Goal: Book appointment/travel/reservation

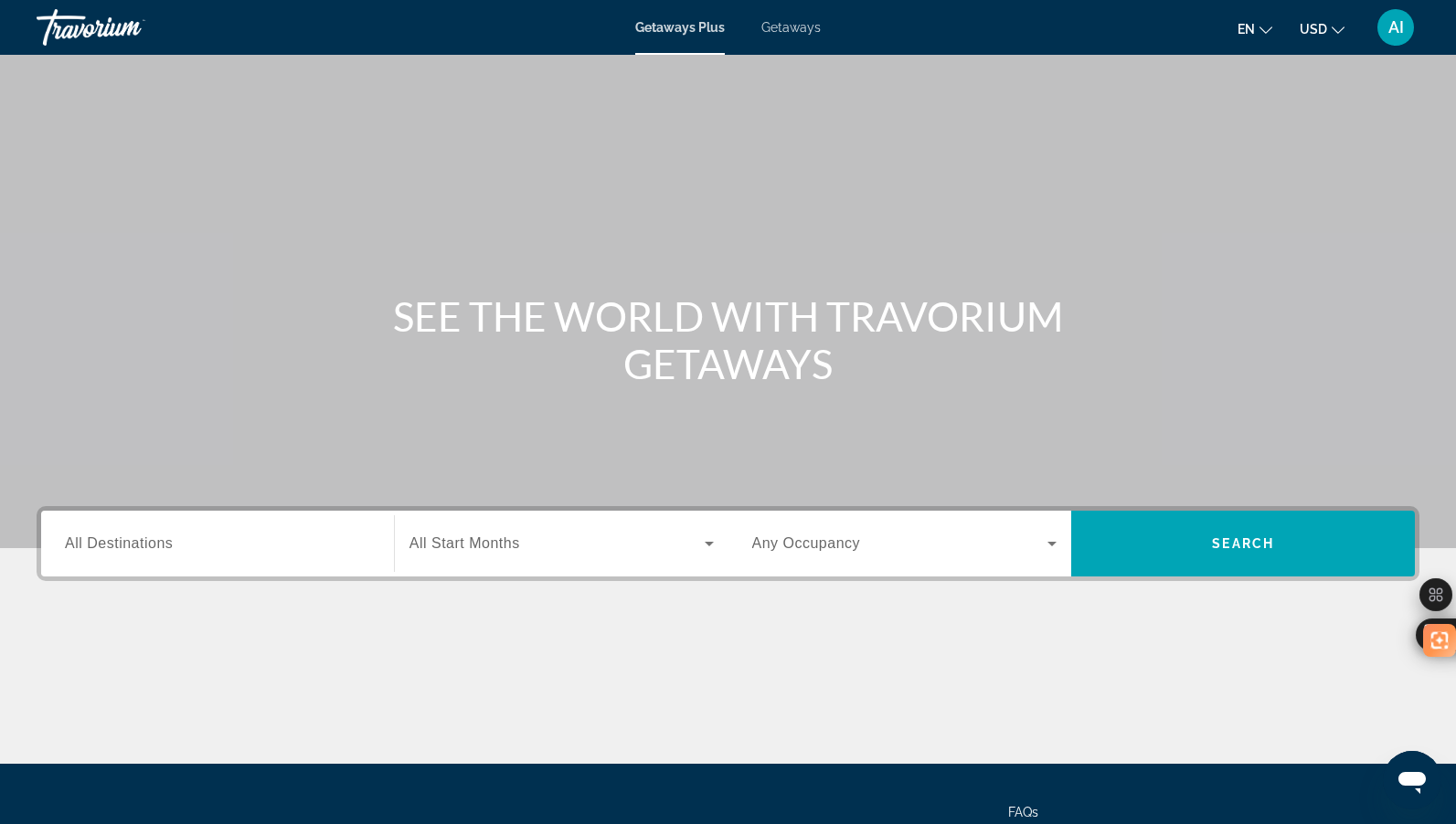
click at [692, 26] on span "Getaways Plus" at bounding box center [679, 27] width 89 height 15
click at [206, 546] on input "Destination All Destinations" at bounding box center [217, 545] width 305 height 22
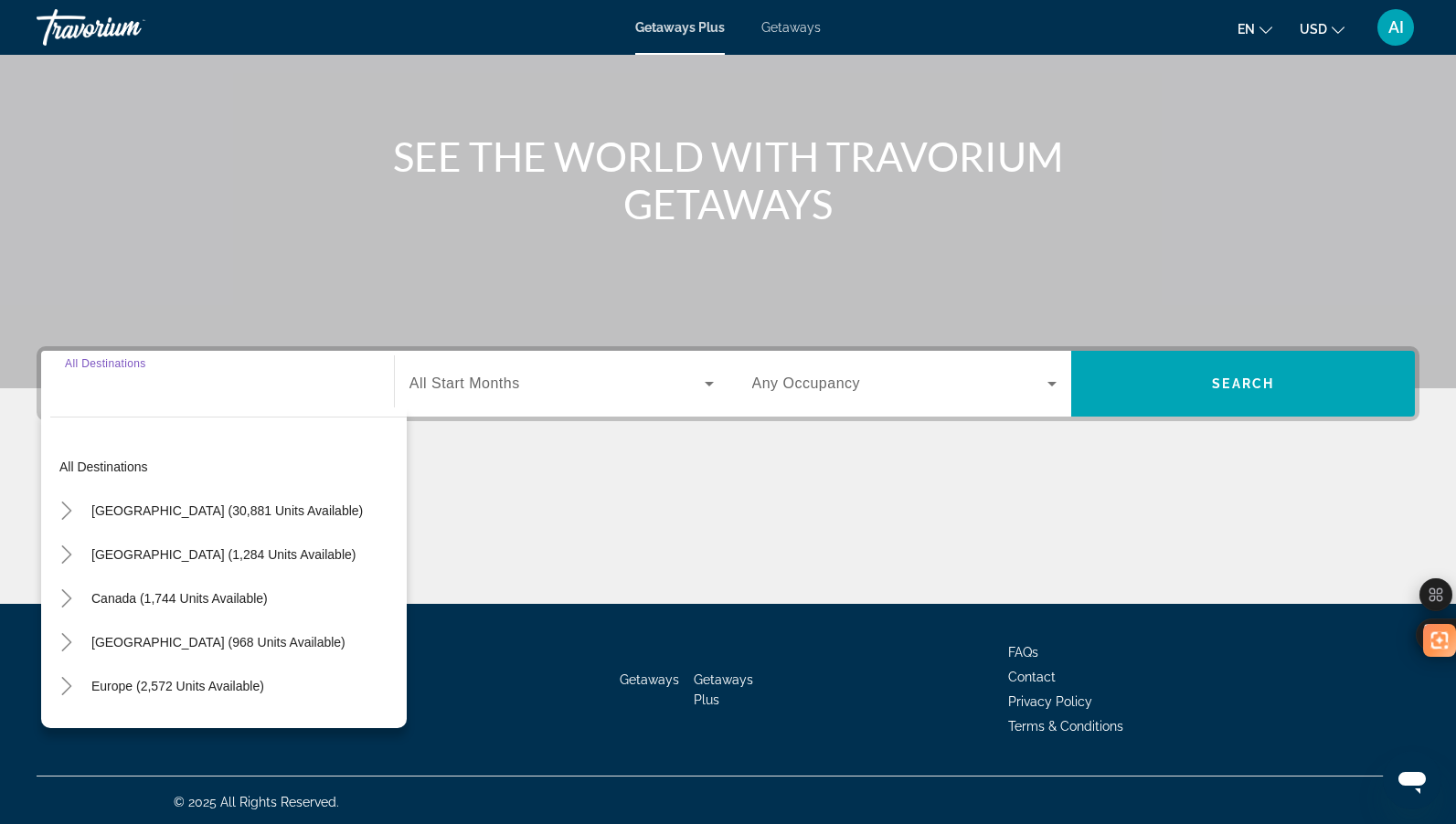
scroll to position [163, 0]
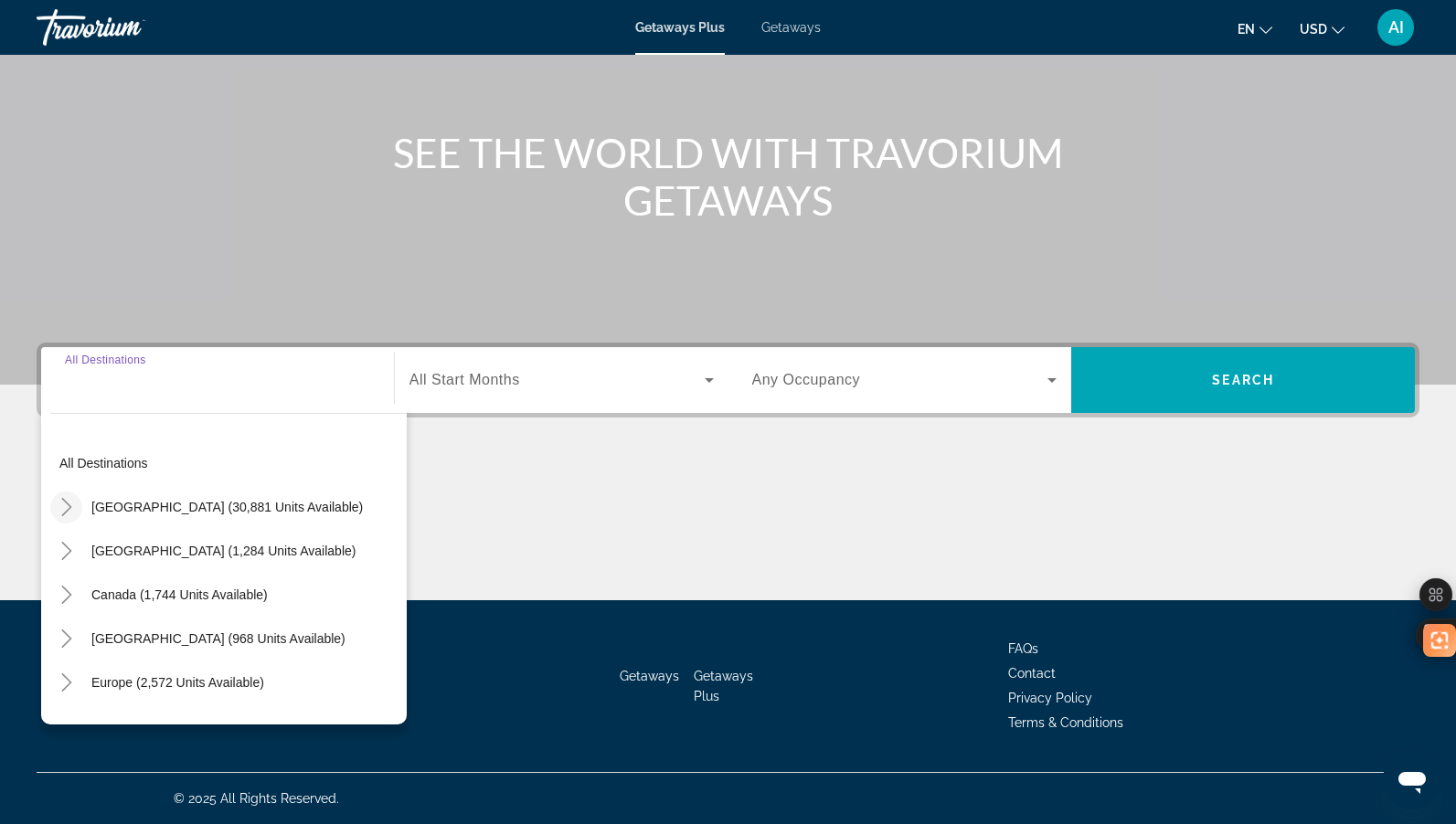
click at [72, 502] on icon "Toggle United States (30,881 units available)" at bounding box center [67, 507] width 19 height 19
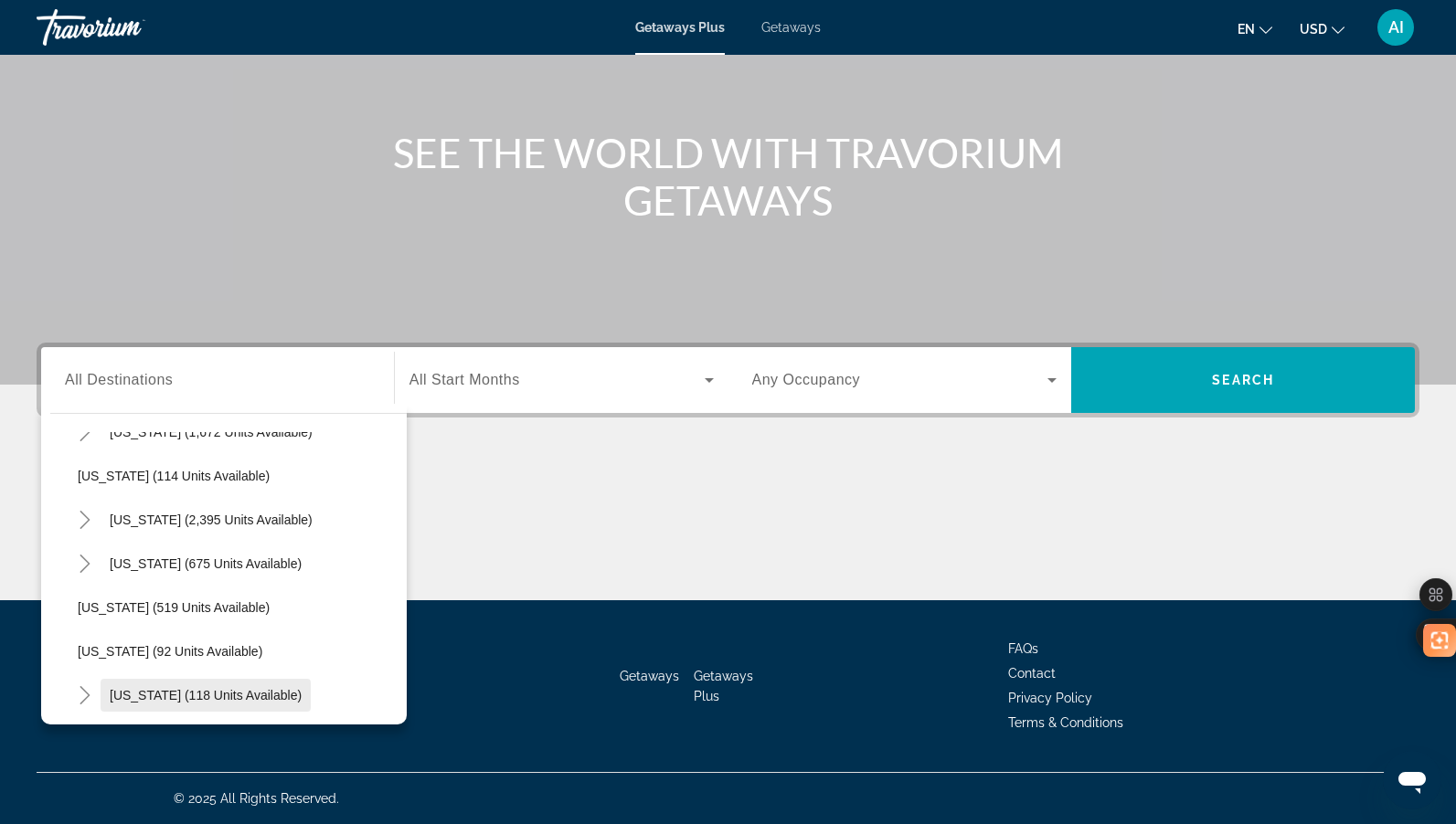
scroll to position [784, 0]
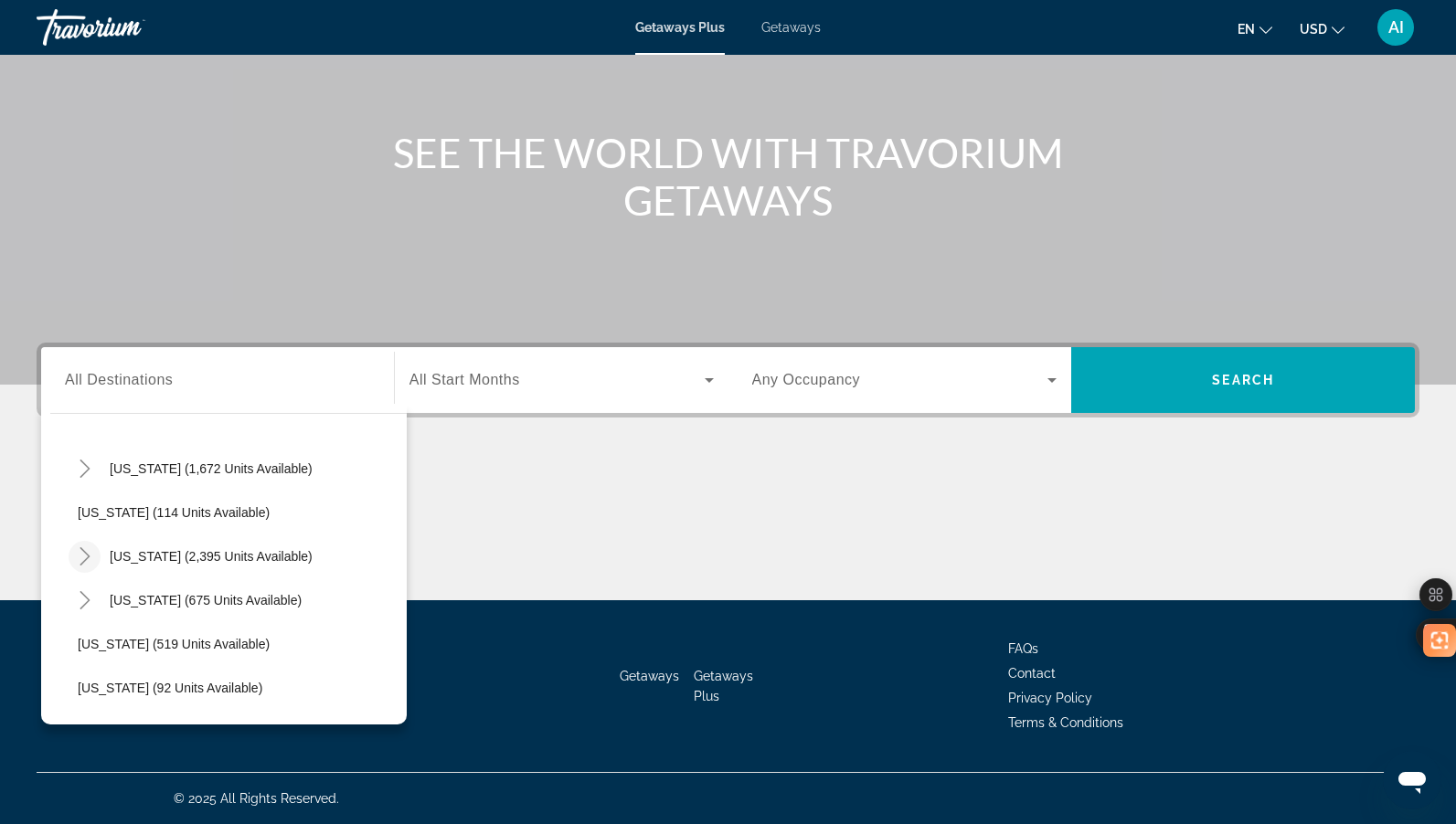
click at [87, 550] on icon "Toggle Nevada (2,395 units available)" at bounding box center [85, 557] width 19 height 19
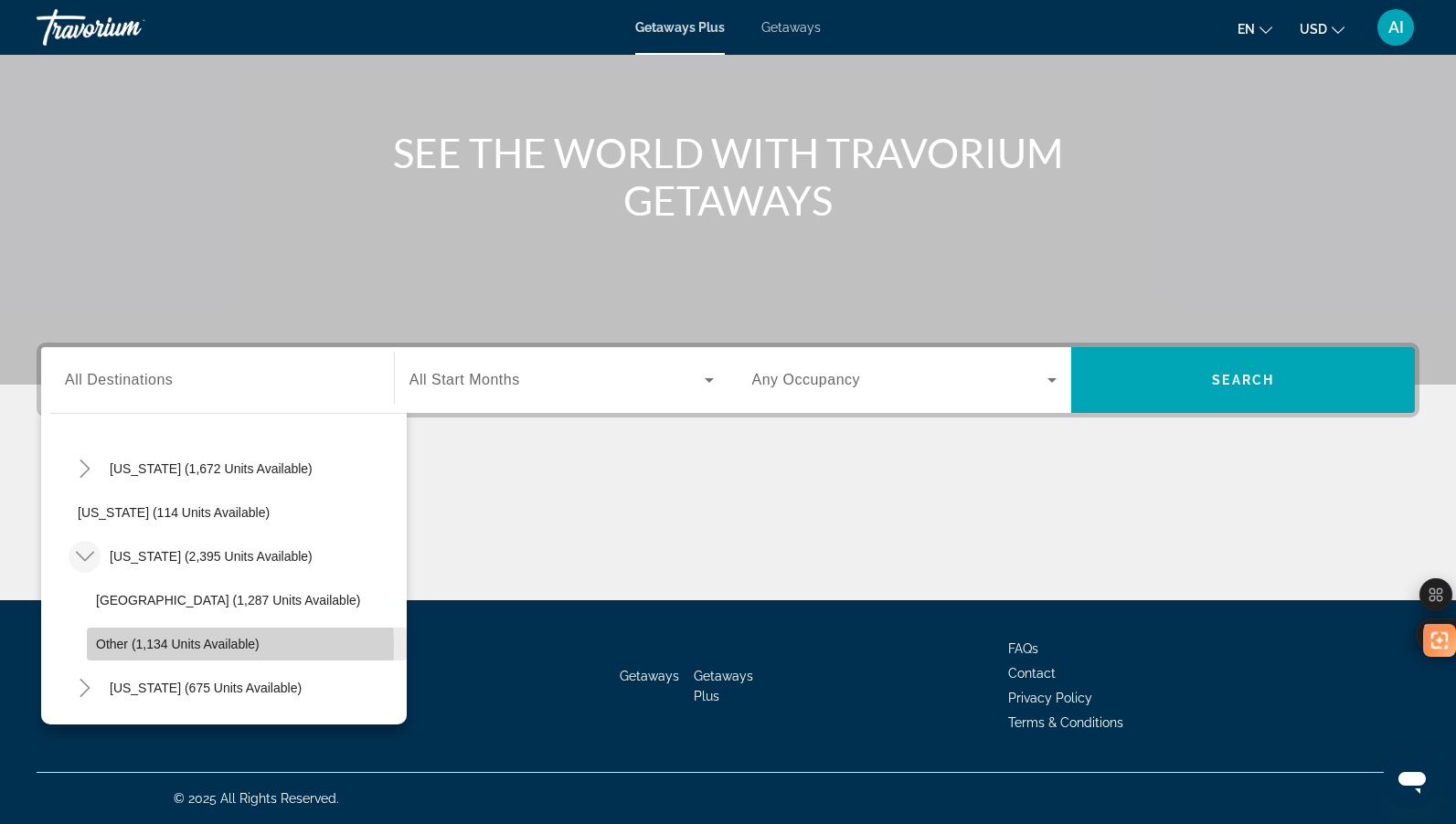
click at [143, 647] on span "Other (1,134 units available)" at bounding box center [178, 644] width 163 height 15
type input "**********"
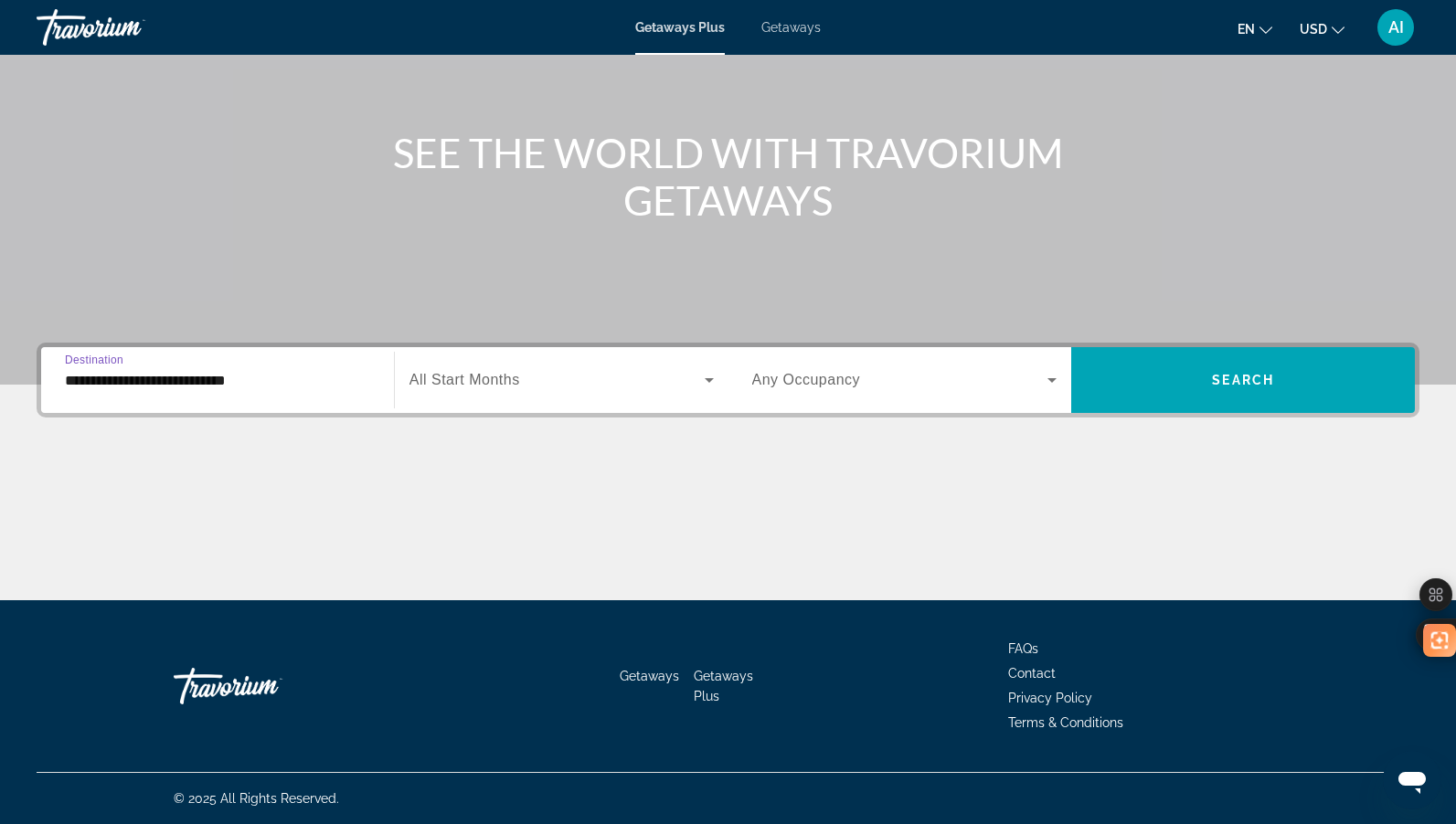
click at [515, 387] on label "Start Month All Start Months" at bounding box center [464, 380] width 110 height 17
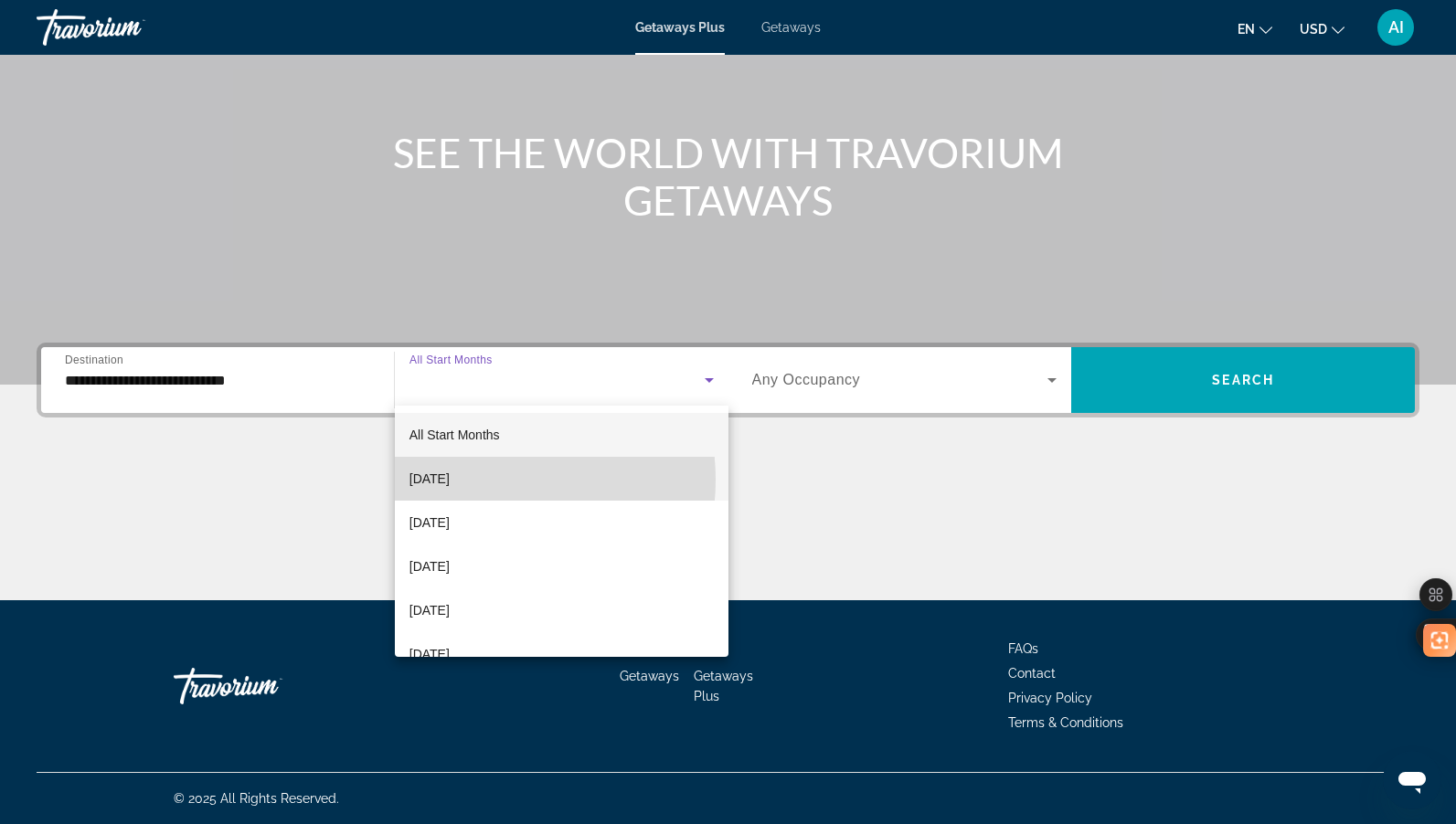
click at [449, 480] on span "[DATE]" at bounding box center [429, 479] width 40 height 22
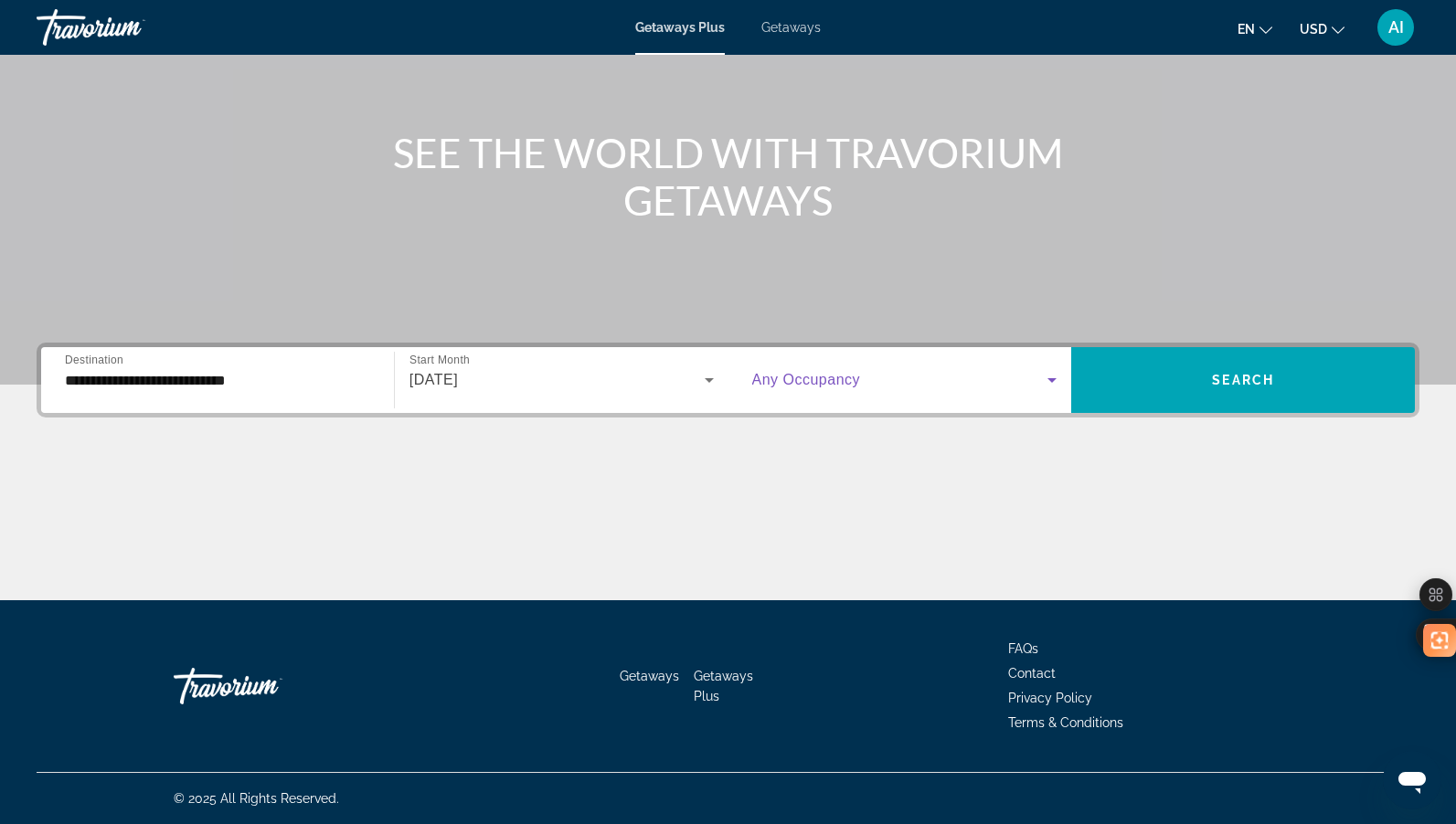
click at [875, 381] on span "Search widget" at bounding box center [900, 380] width 296 height 22
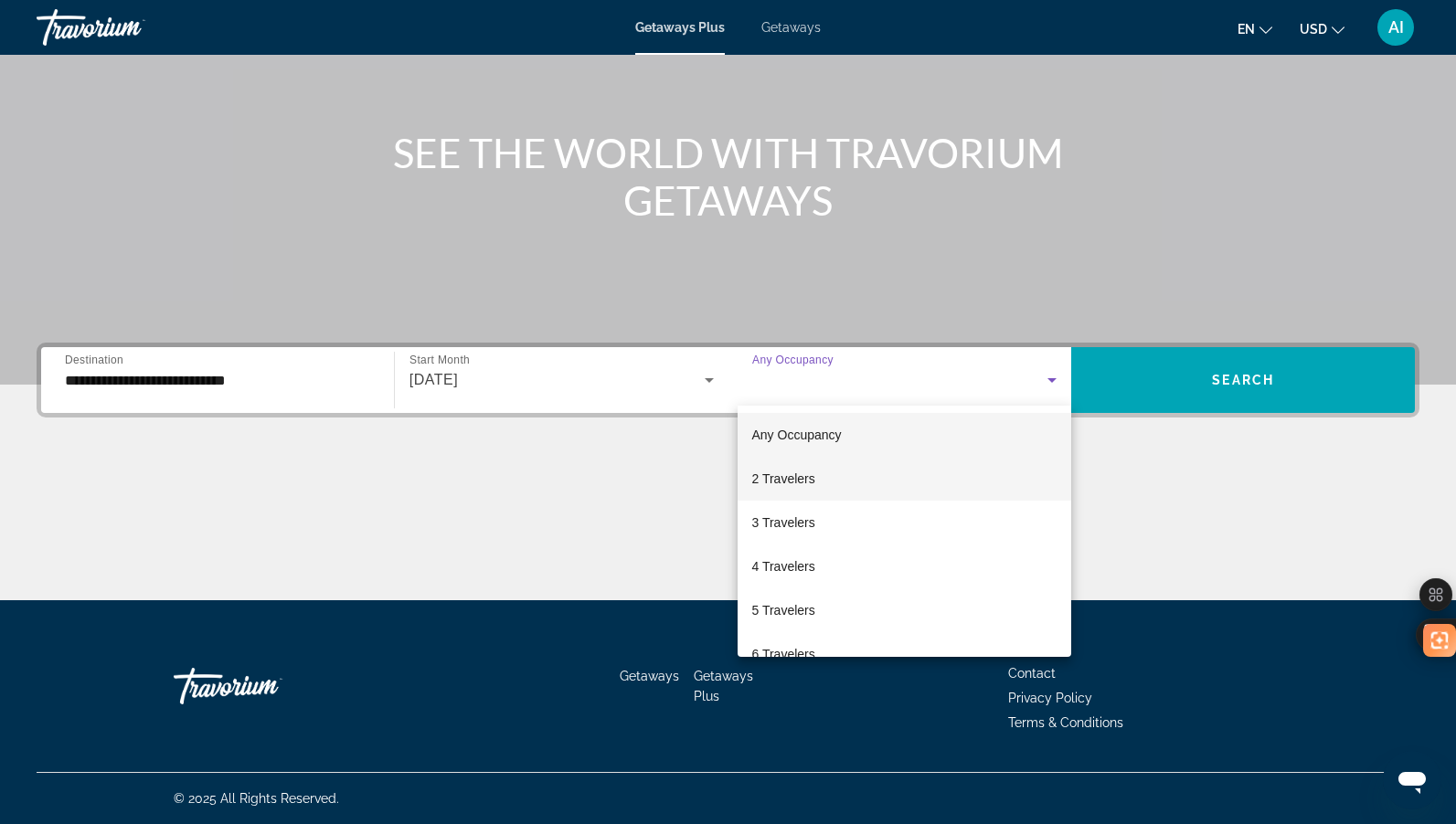
click at [818, 474] on mat-option "2 Travelers" at bounding box center [904, 479] width 334 height 44
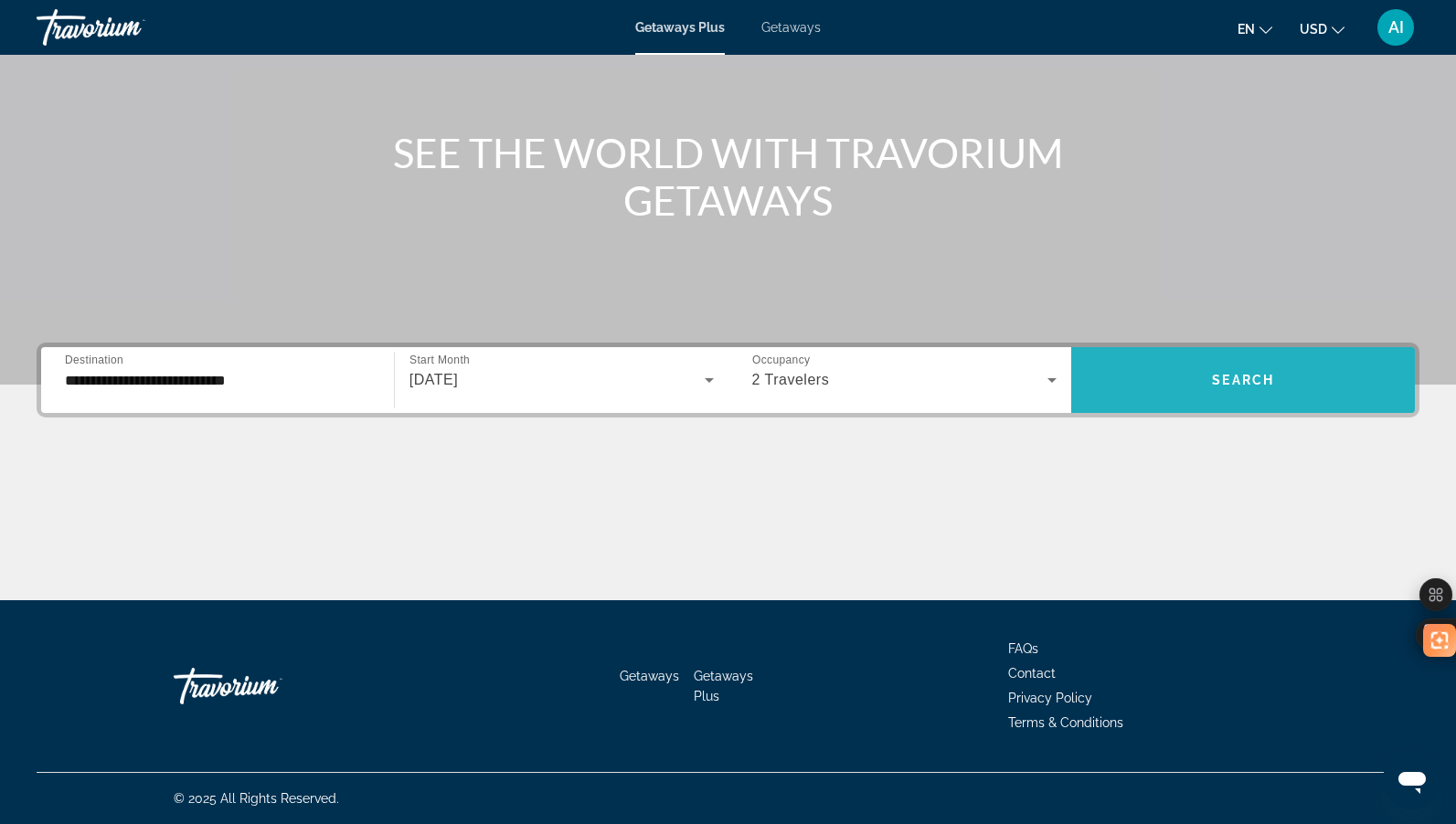
click at [1245, 381] on span "Search" at bounding box center [1242, 380] width 62 height 15
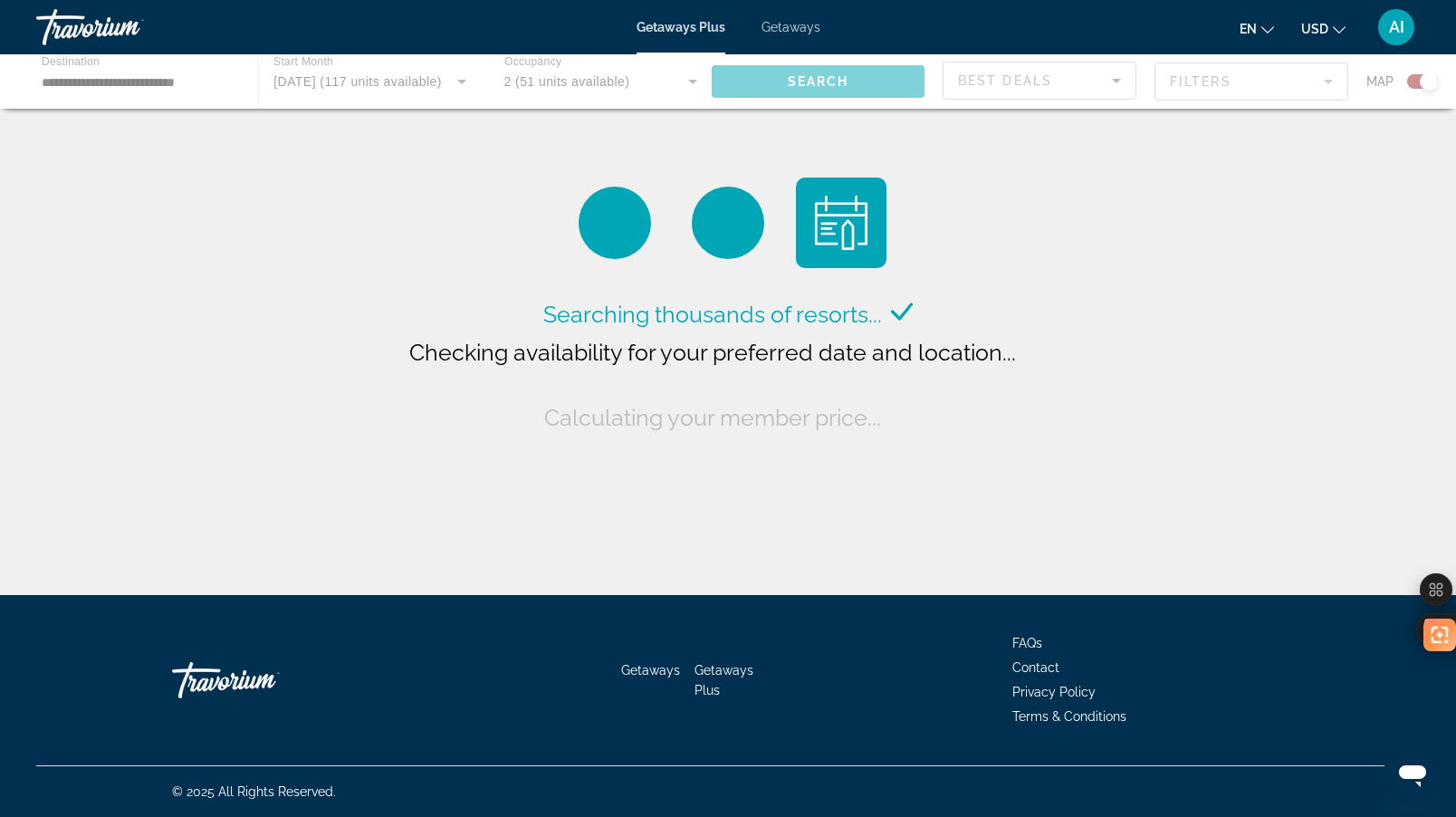
click at [1315, 81] on div "Main content" at bounding box center [728, 82] width 1456 height 55
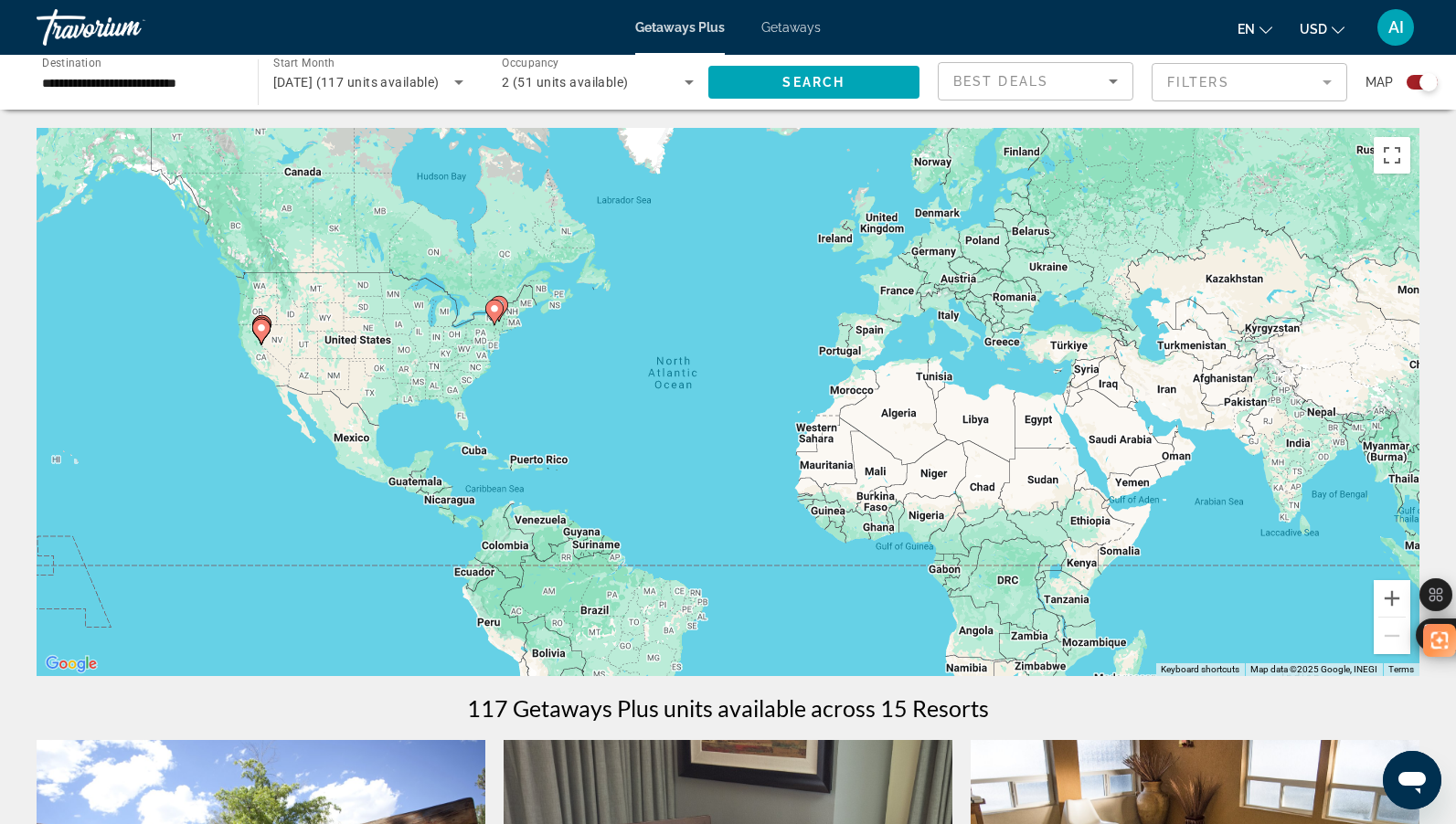
click at [1326, 86] on mat-form-field "Filters" at bounding box center [1249, 82] width 196 height 38
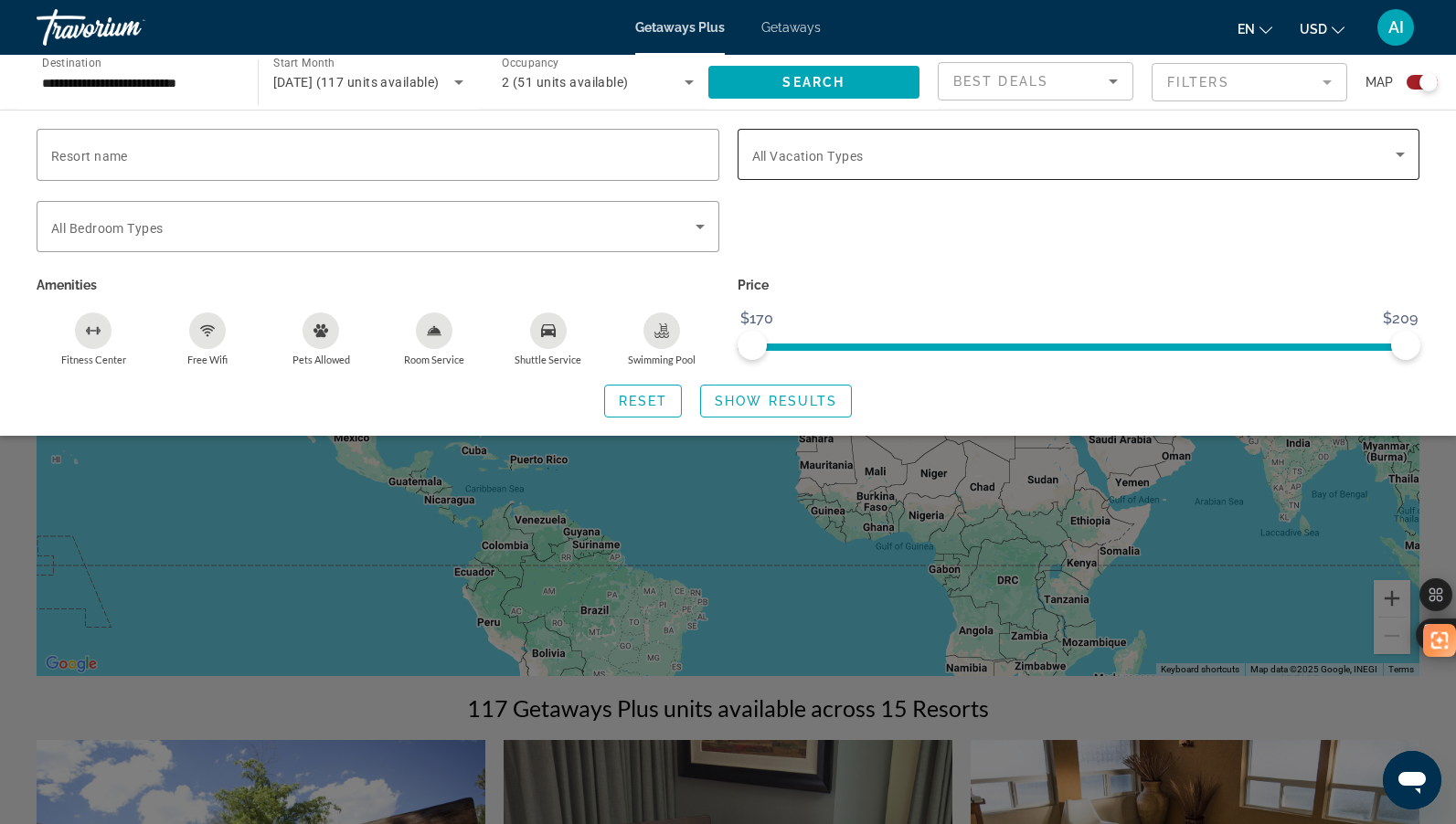
click at [982, 149] on span "Search widget" at bounding box center [1074, 154] width 644 height 22
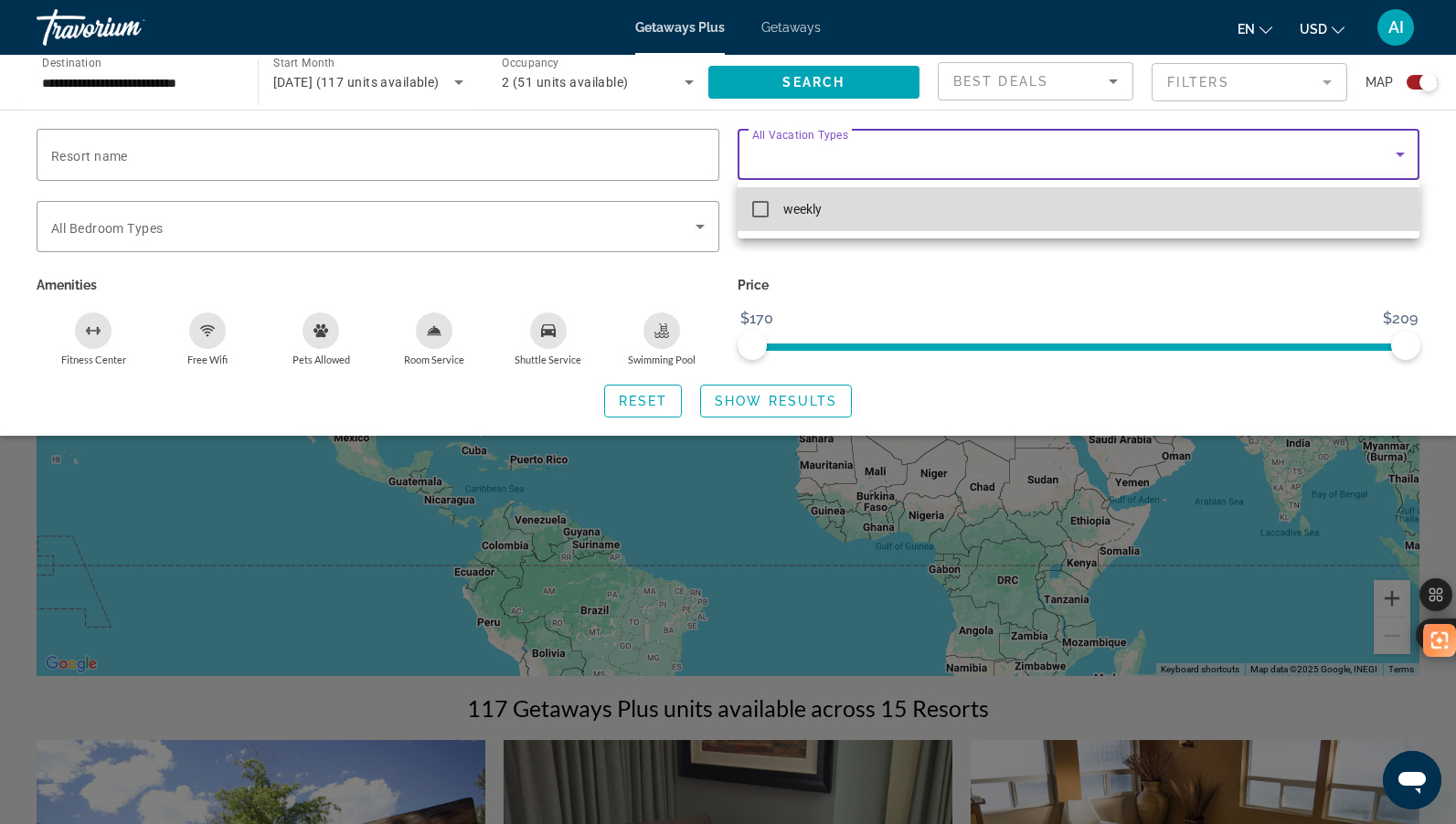
click at [763, 211] on mat-pseudo-checkbox at bounding box center [760, 208] width 17 height 17
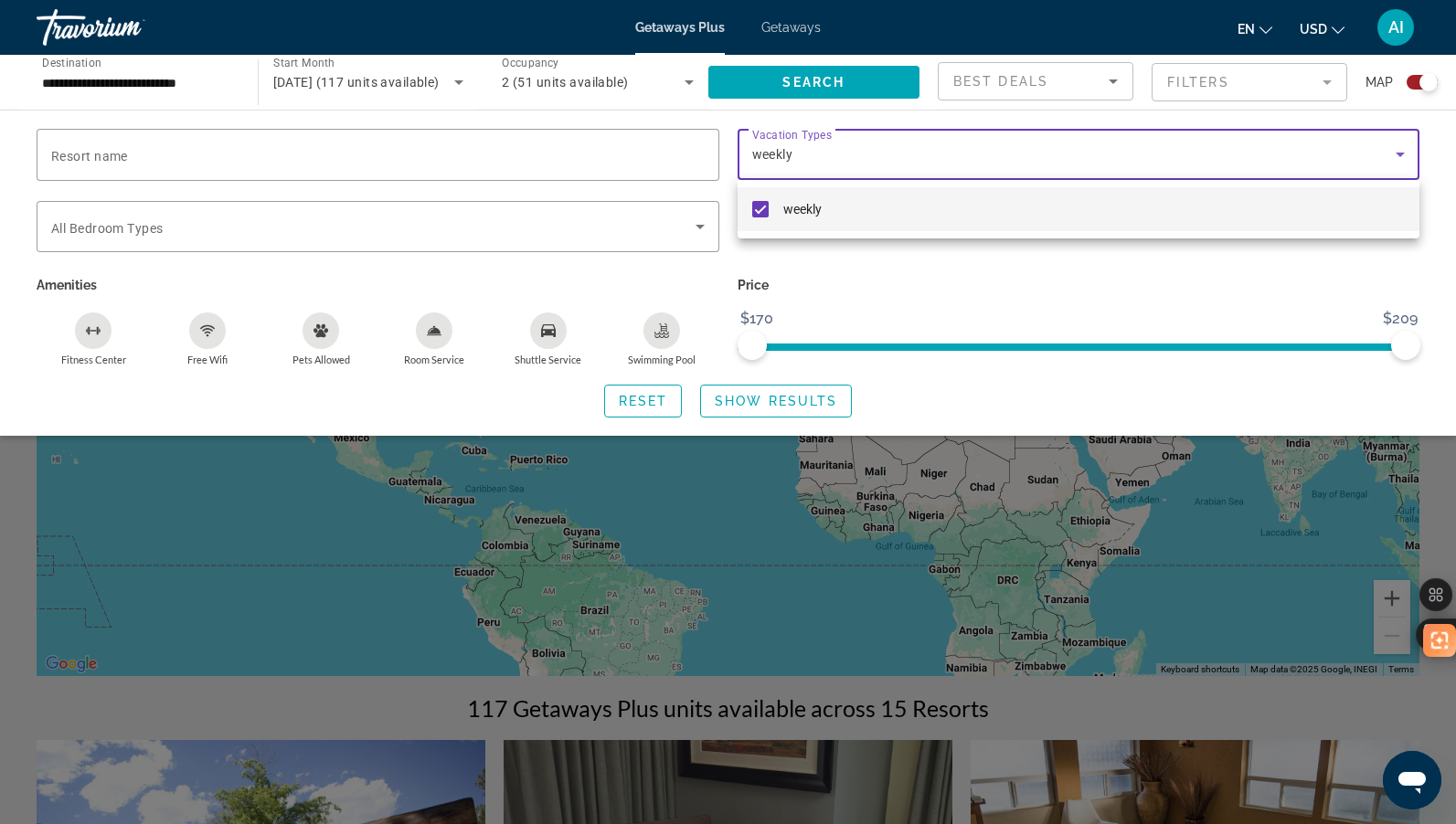
click at [1068, 300] on div at bounding box center [728, 412] width 1456 height 824
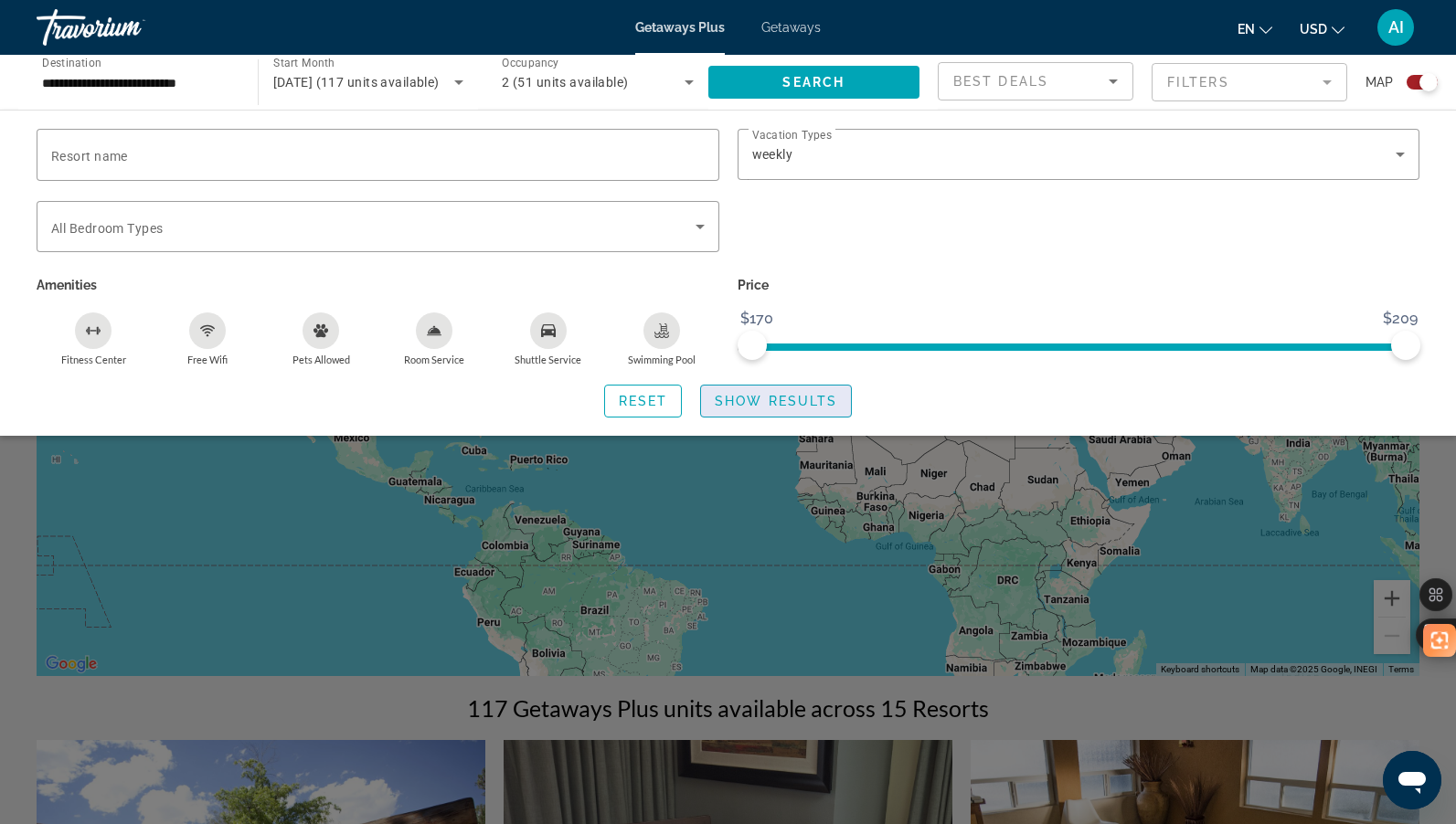
click at [777, 399] on span "Show Results" at bounding box center [776, 401] width 123 height 15
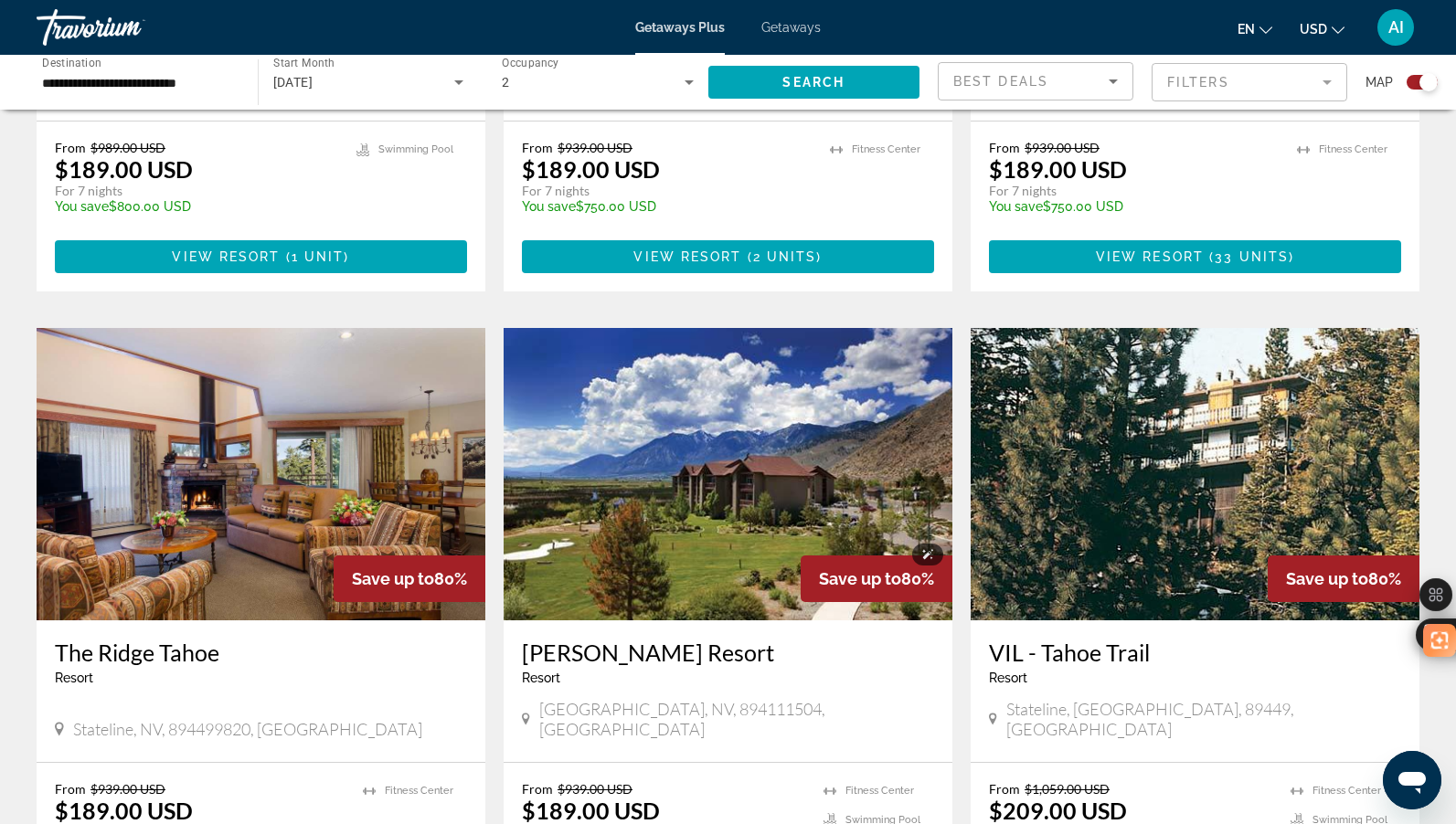
scroll to position [1828, 0]
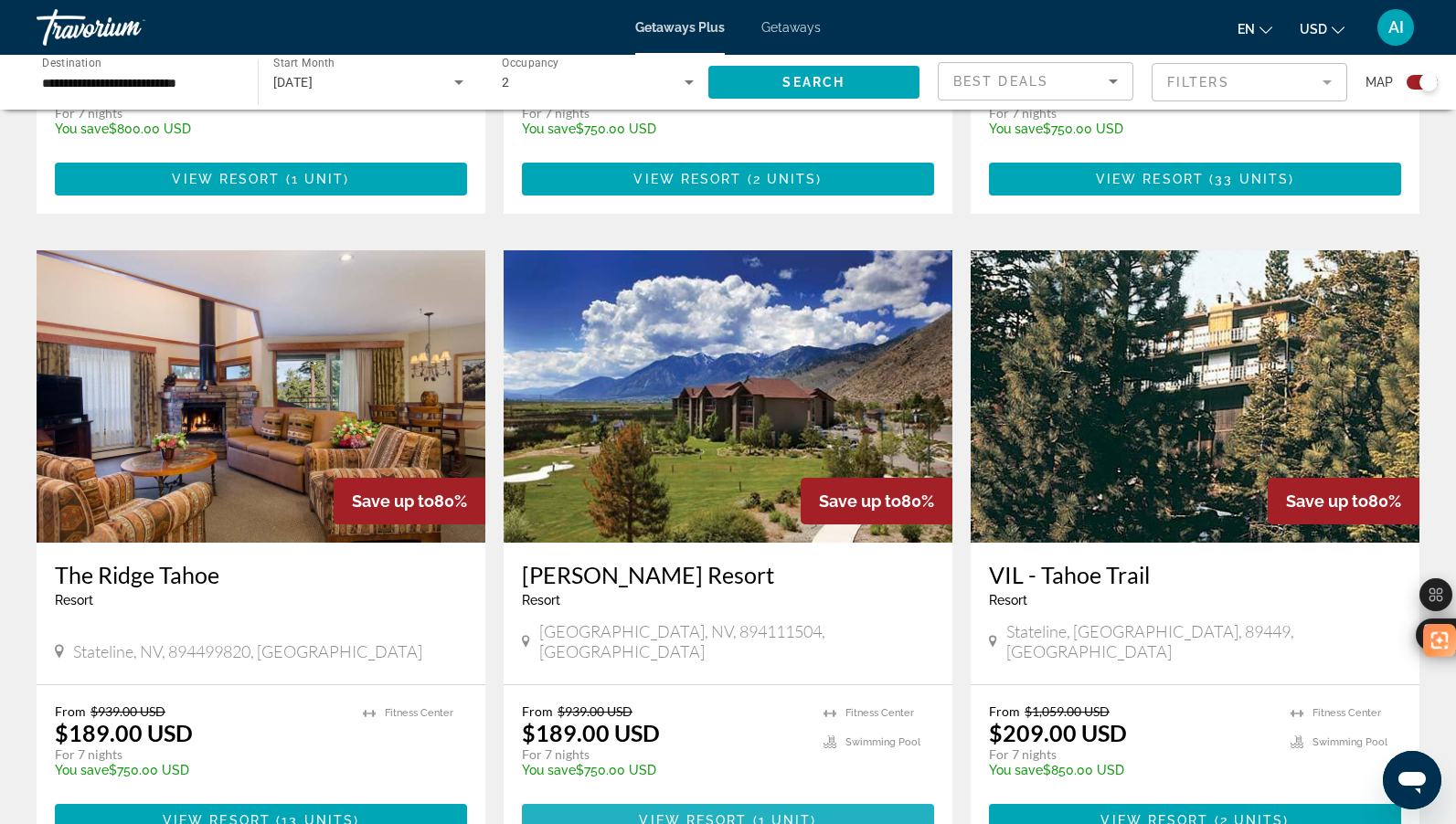
click at [692, 798] on span "Main content" at bounding box center [728, 820] width 412 height 44
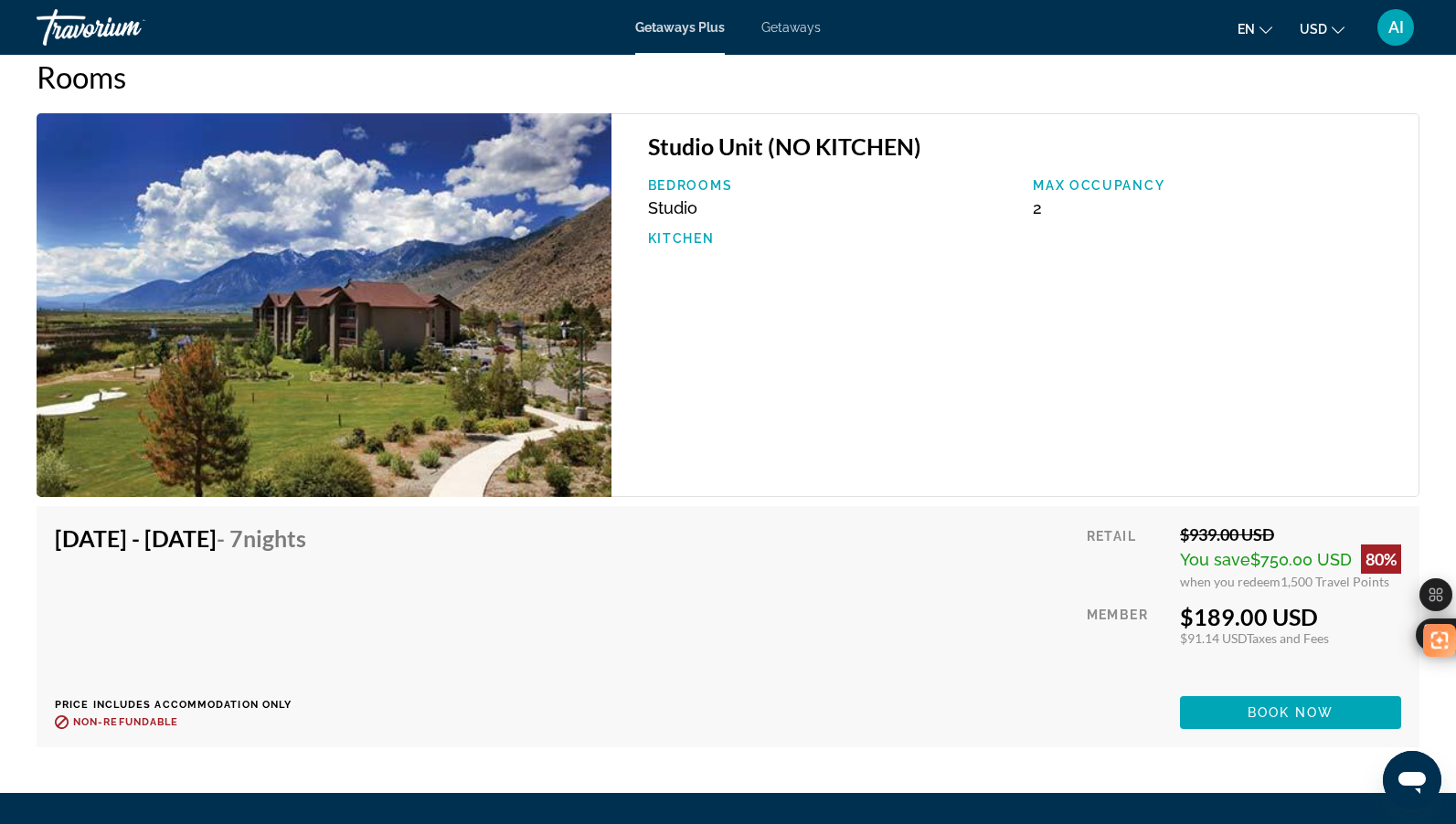
scroll to position [2622, 0]
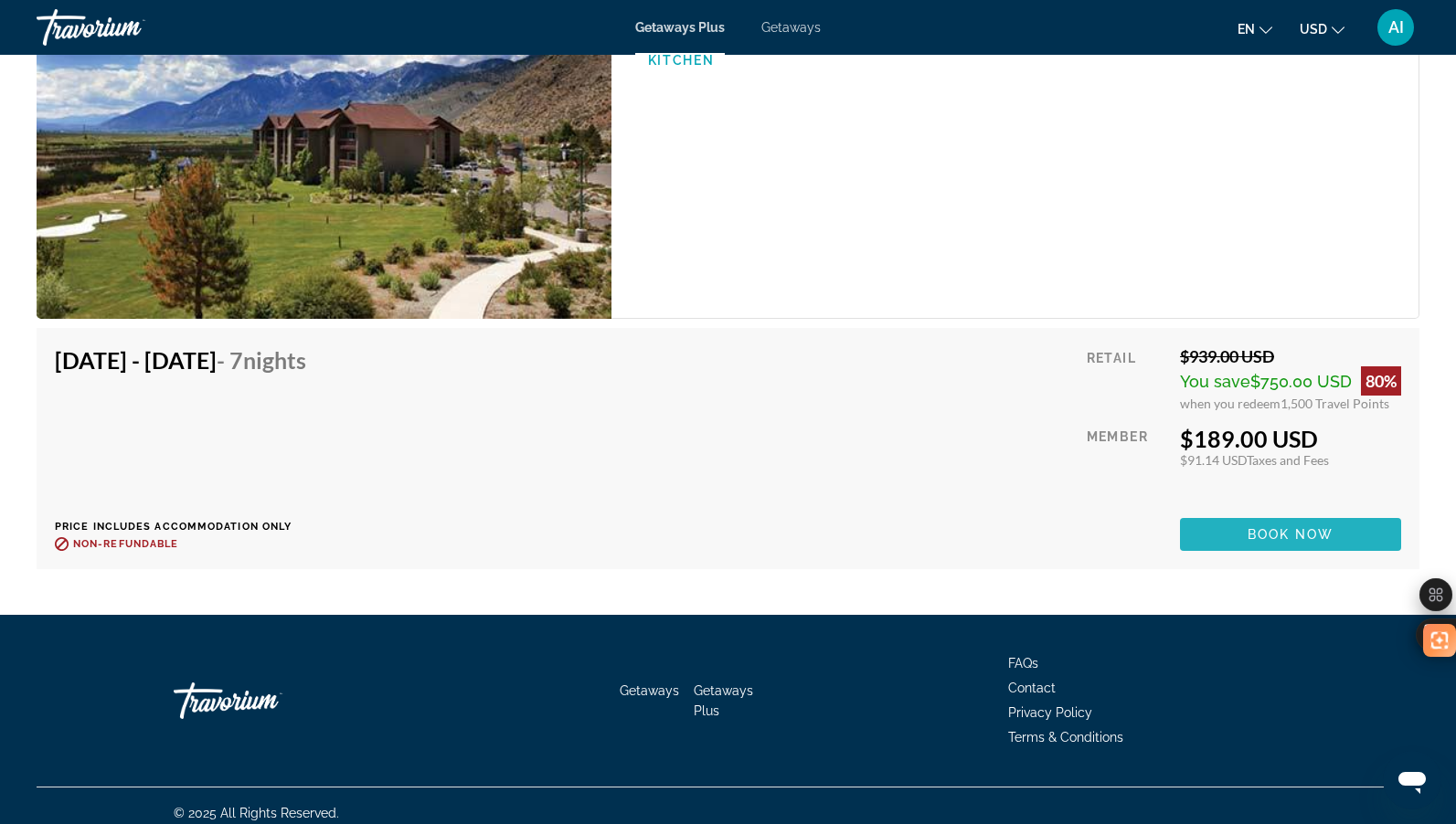
click at [1308, 527] on span "Book now" at bounding box center [1291, 534] width 87 height 15
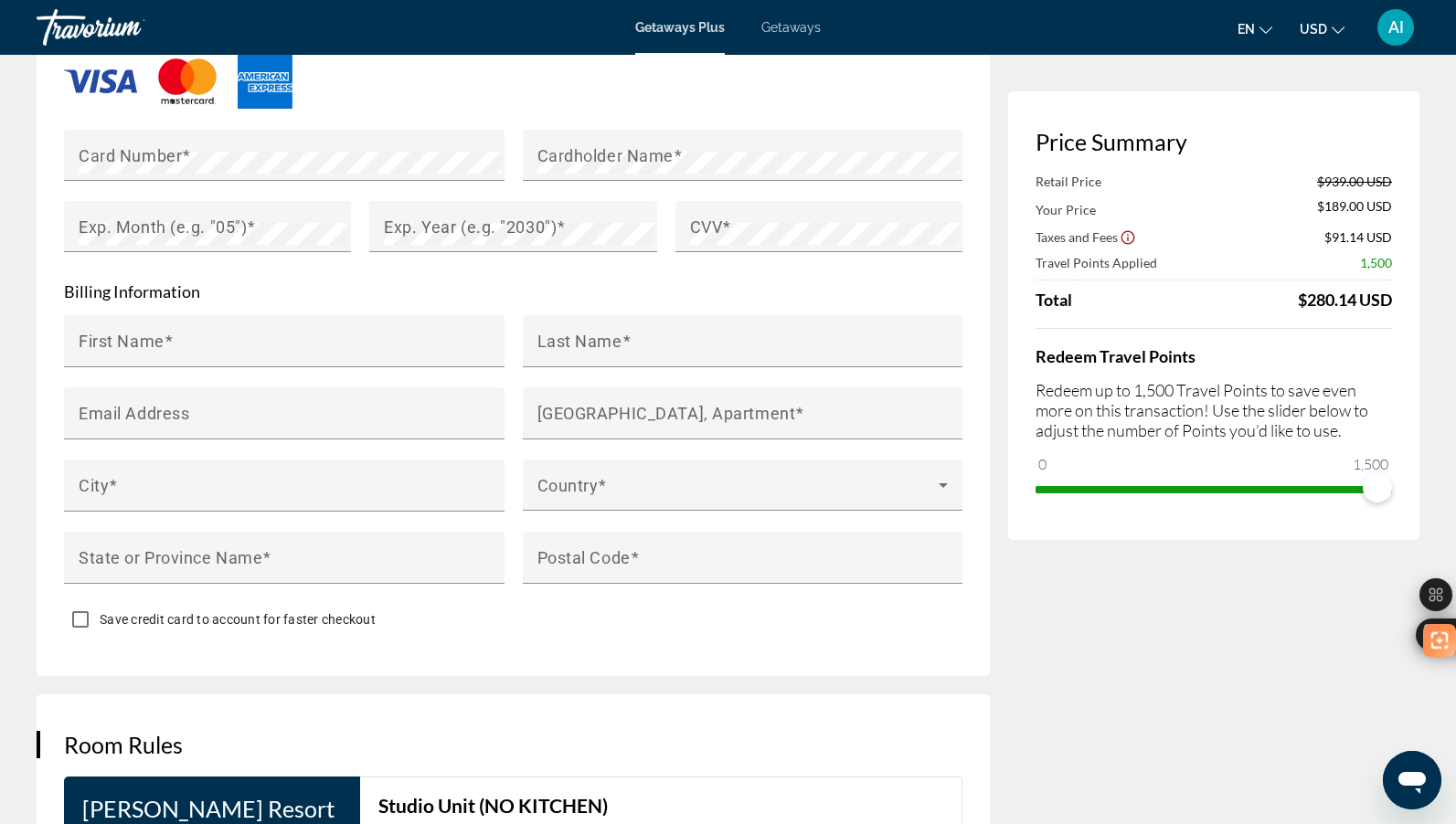
scroll to position [2072, 0]
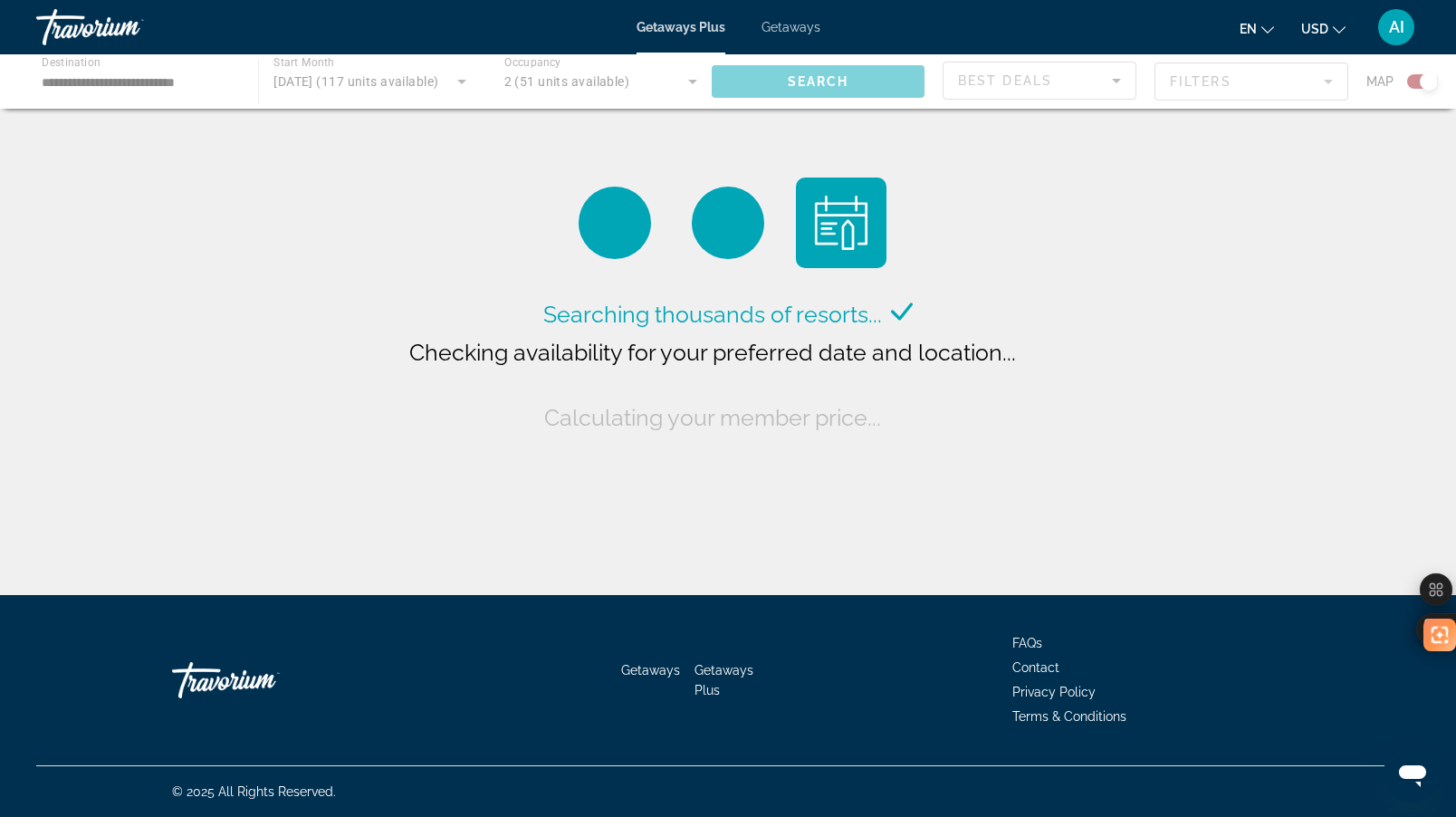
click at [1041, 78] on div "Main content" at bounding box center [728, 82] width 1456 height 55
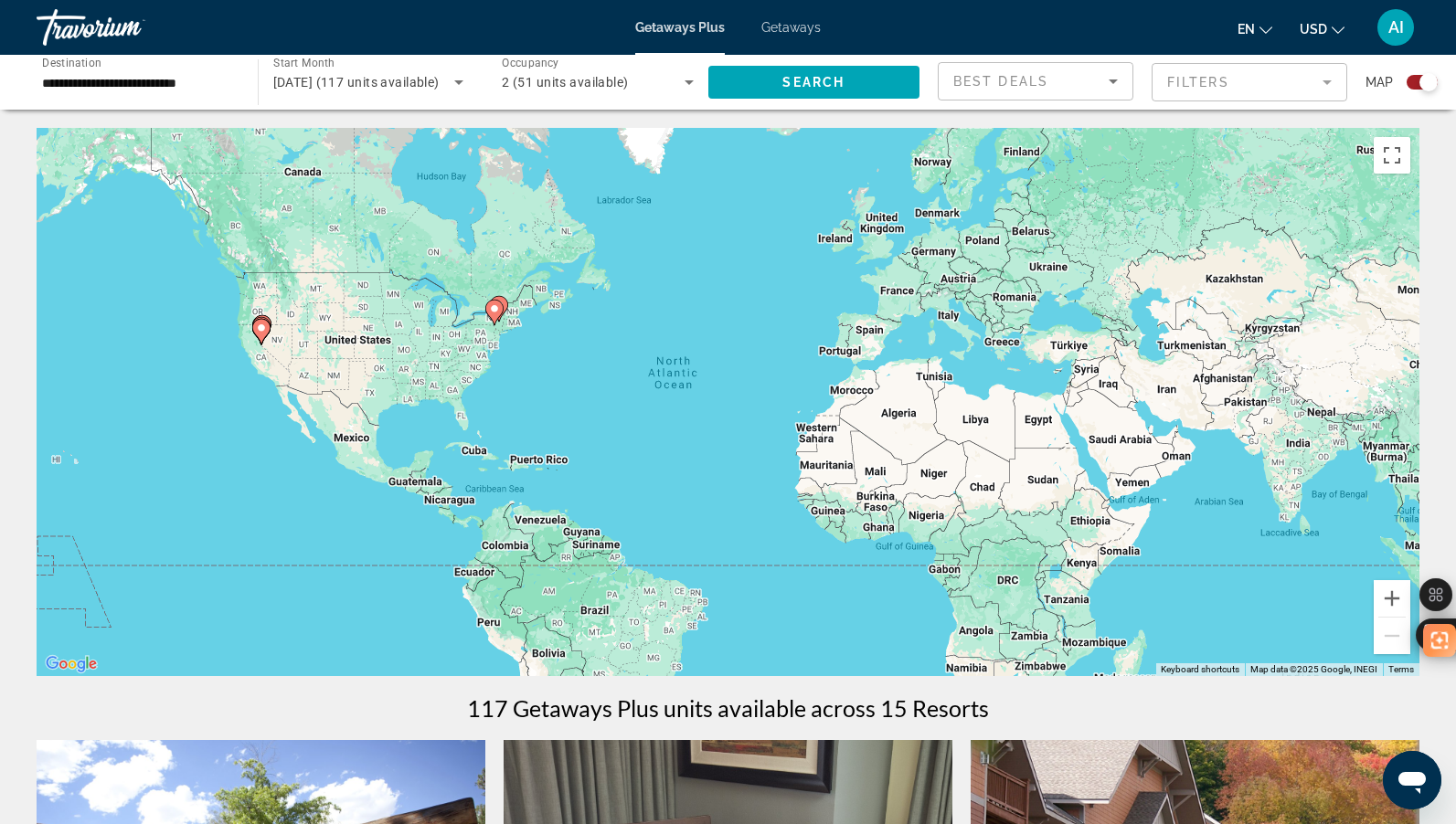
click at [1306, 85] on mat-form-field "Filters" at bounding box center [1249, 82] width 196 height 38
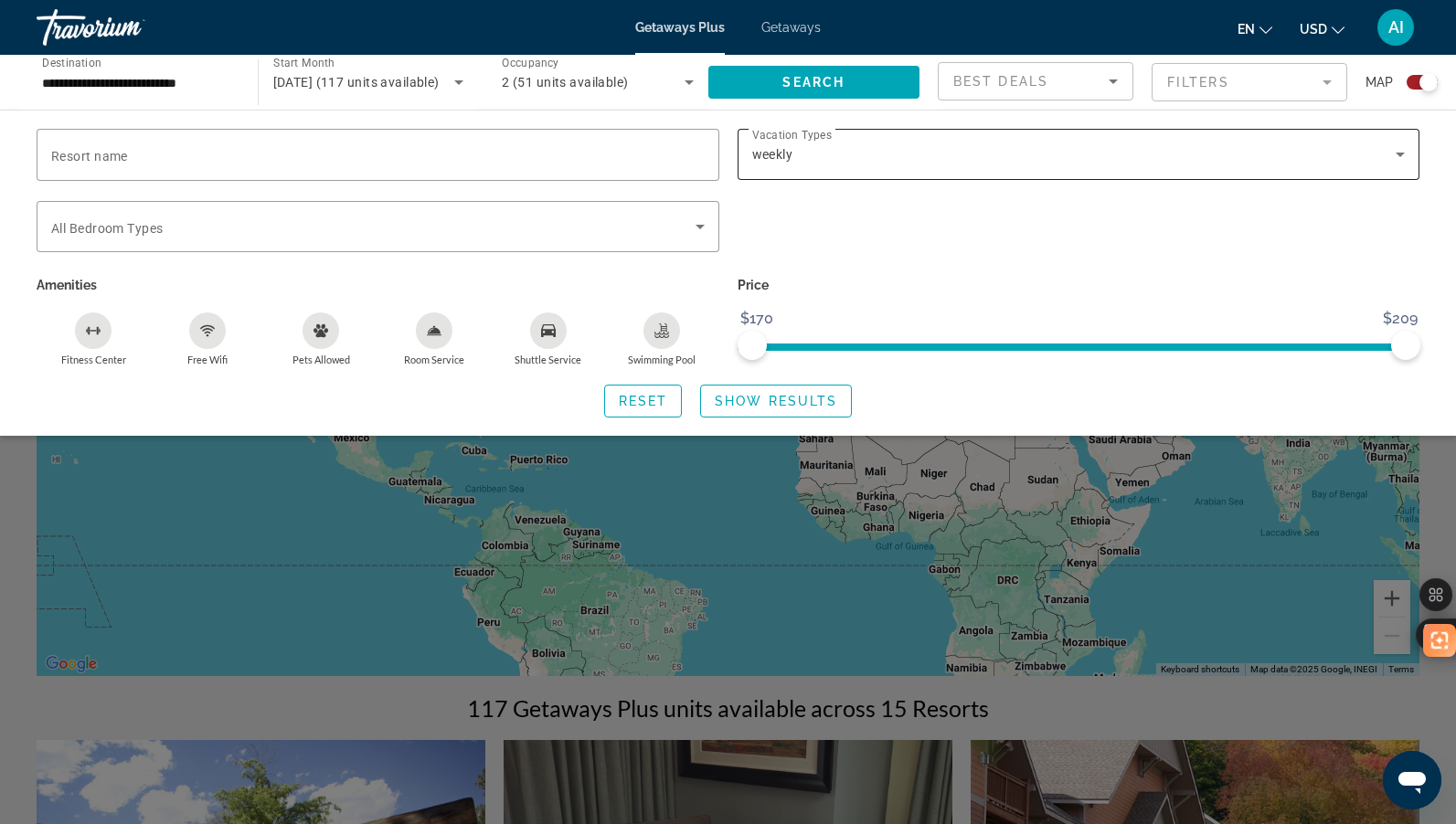
click at [1201, 169] on div "weekly" at bounding box center [1078, 154] width 654 height 51
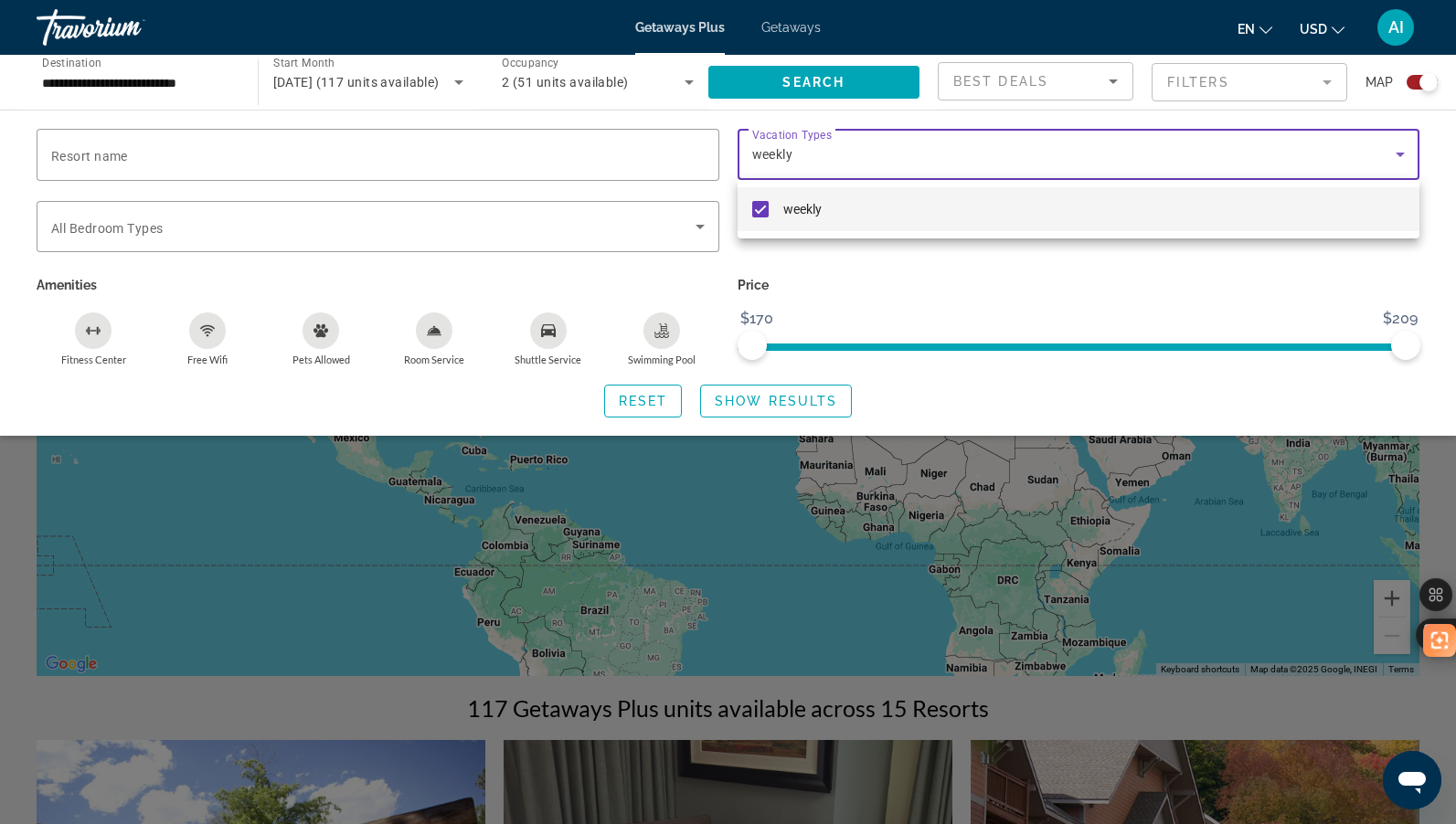
click at [1201, 168] on div at bounding box center [728, 412] width 1456 height 824
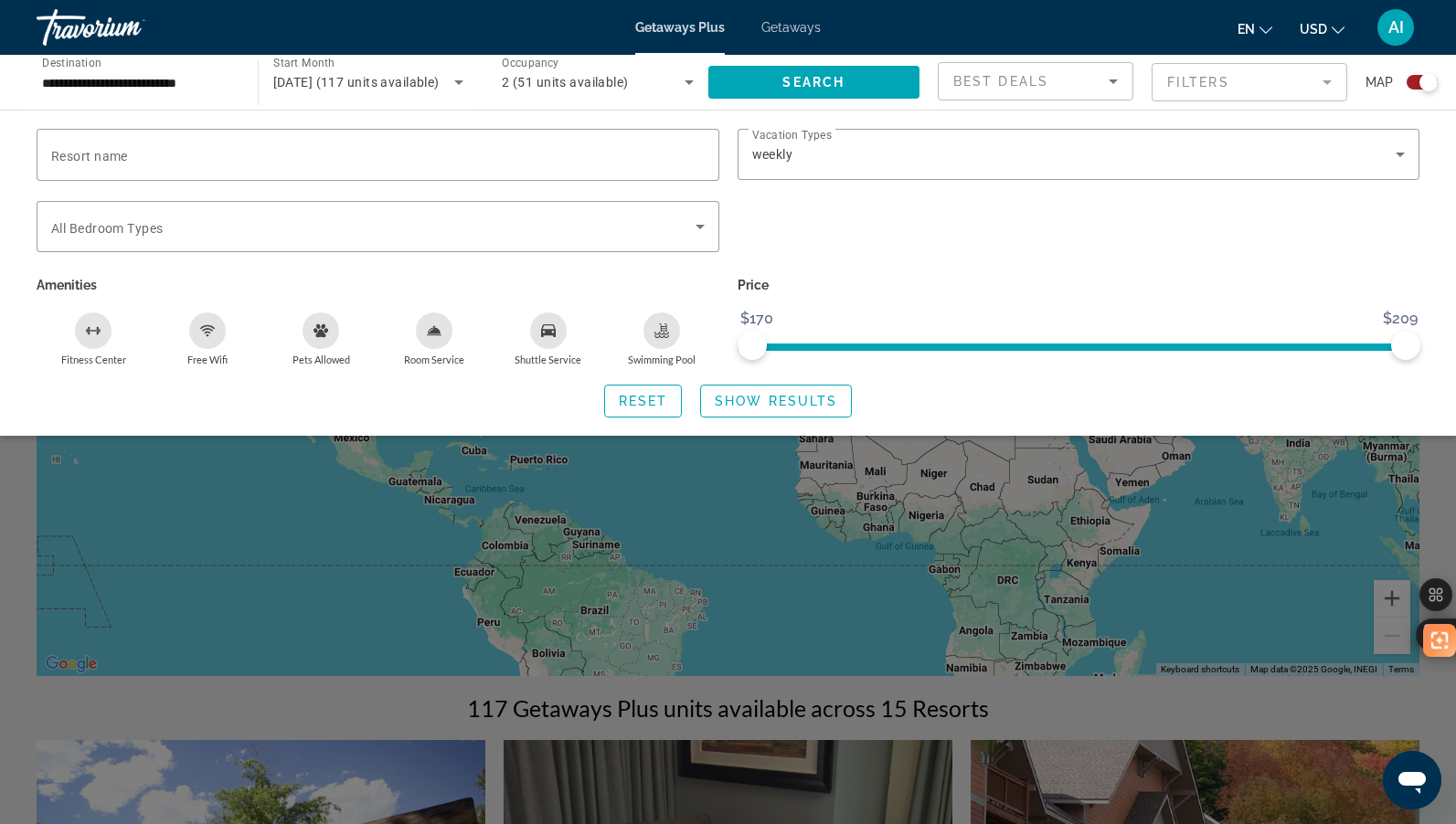
click at [97, 329] on icon "Fitness Center" at bounding box center [98, 331] width 2 height 8
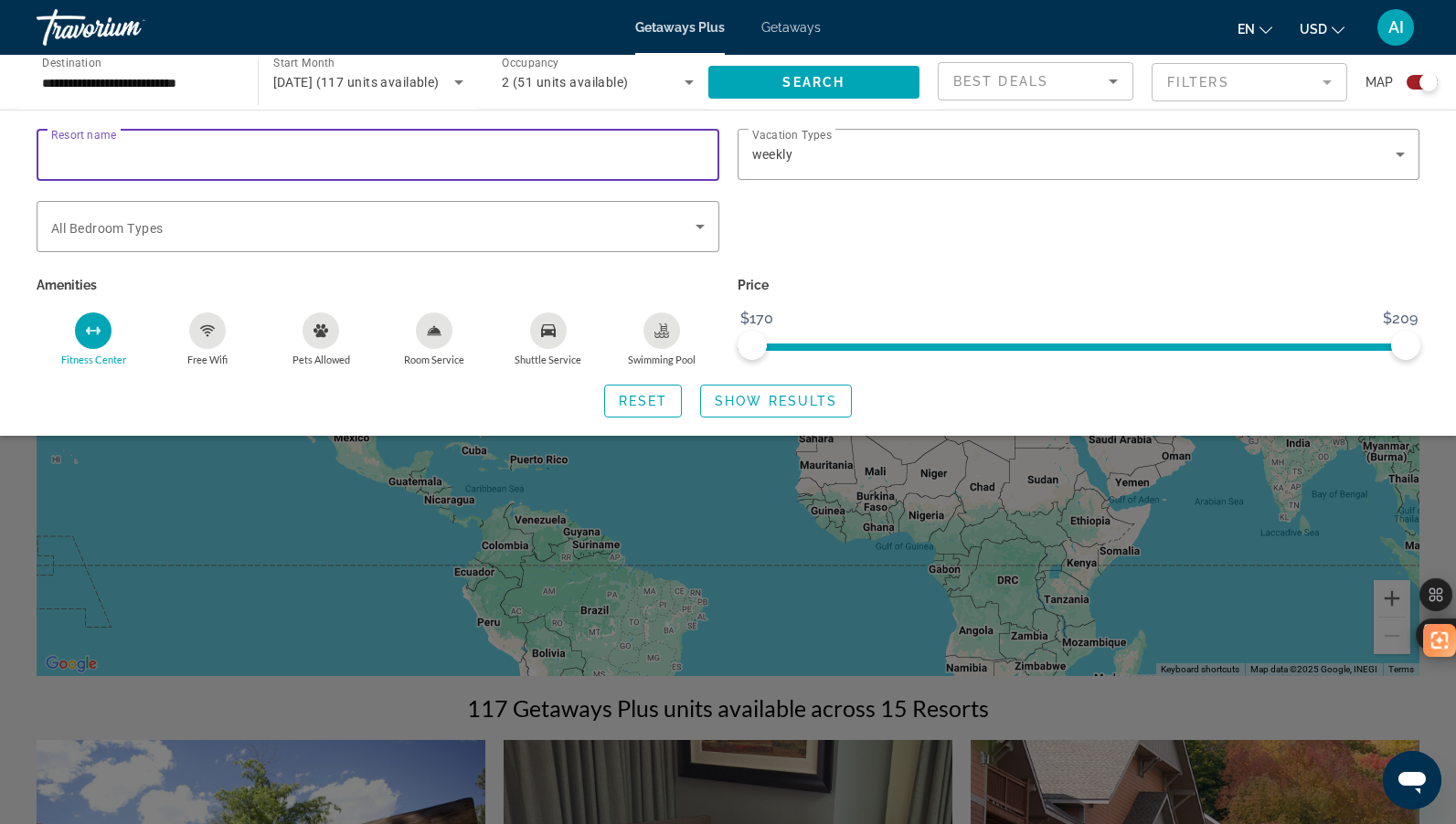
click at [277, 160] on input "Resort name" at bounding box center [378, 155] width 654 height 22
type input "******"
drag, startPoint x: 110, startPoint y: 153, endPoint x: -75, endPoint y: 147, distance: 185.1
click at [0, 147] on html "**********" at bounding box center [728, 412] width 1456 height 824
click at [683, 229] on span "Search widget" at bounding box center [373, 226] width 644 height 22
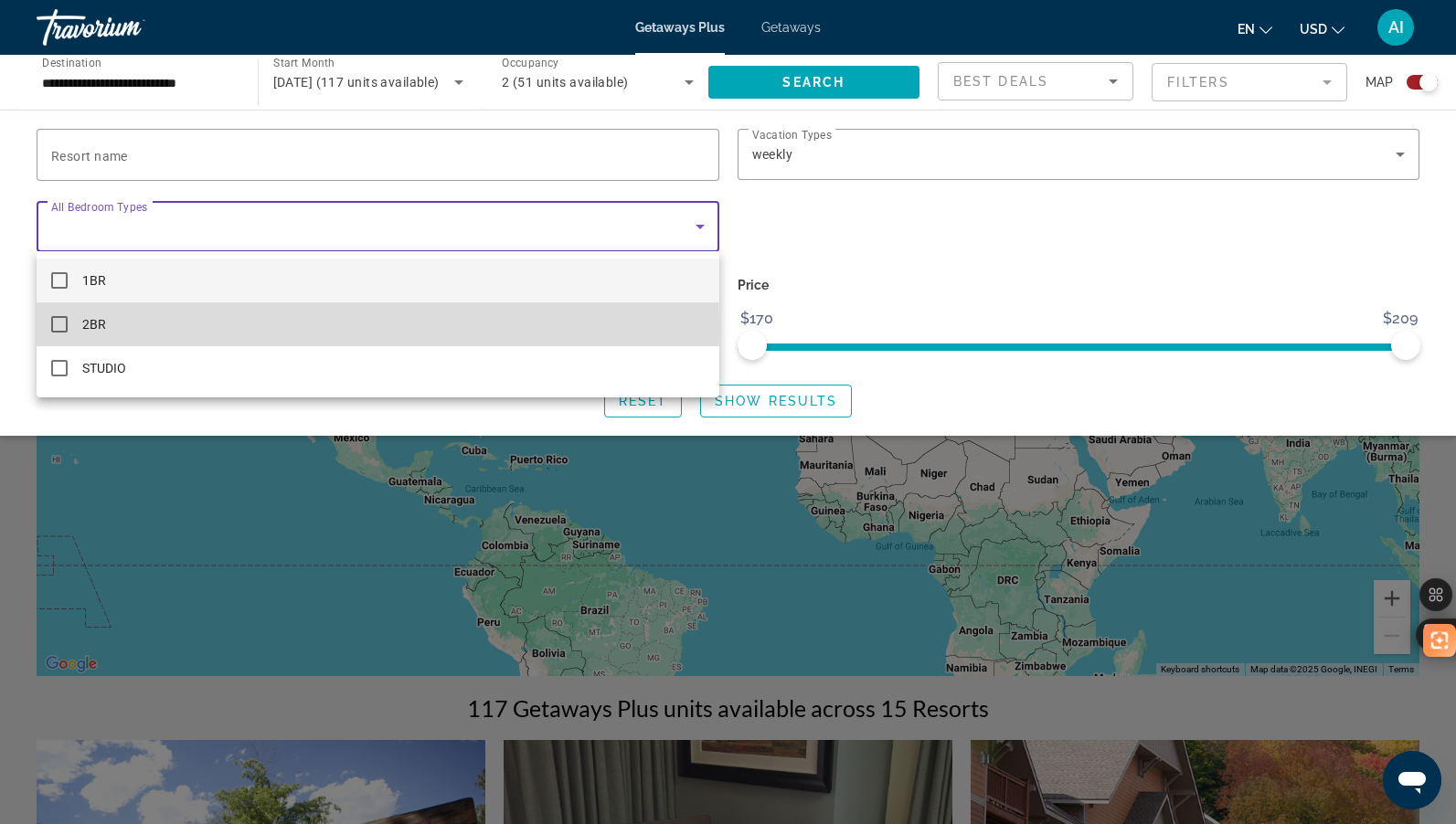
click at [55, 325] on mat-pseudo-checkbox at bounding box center [59, 324] width 17 height 17
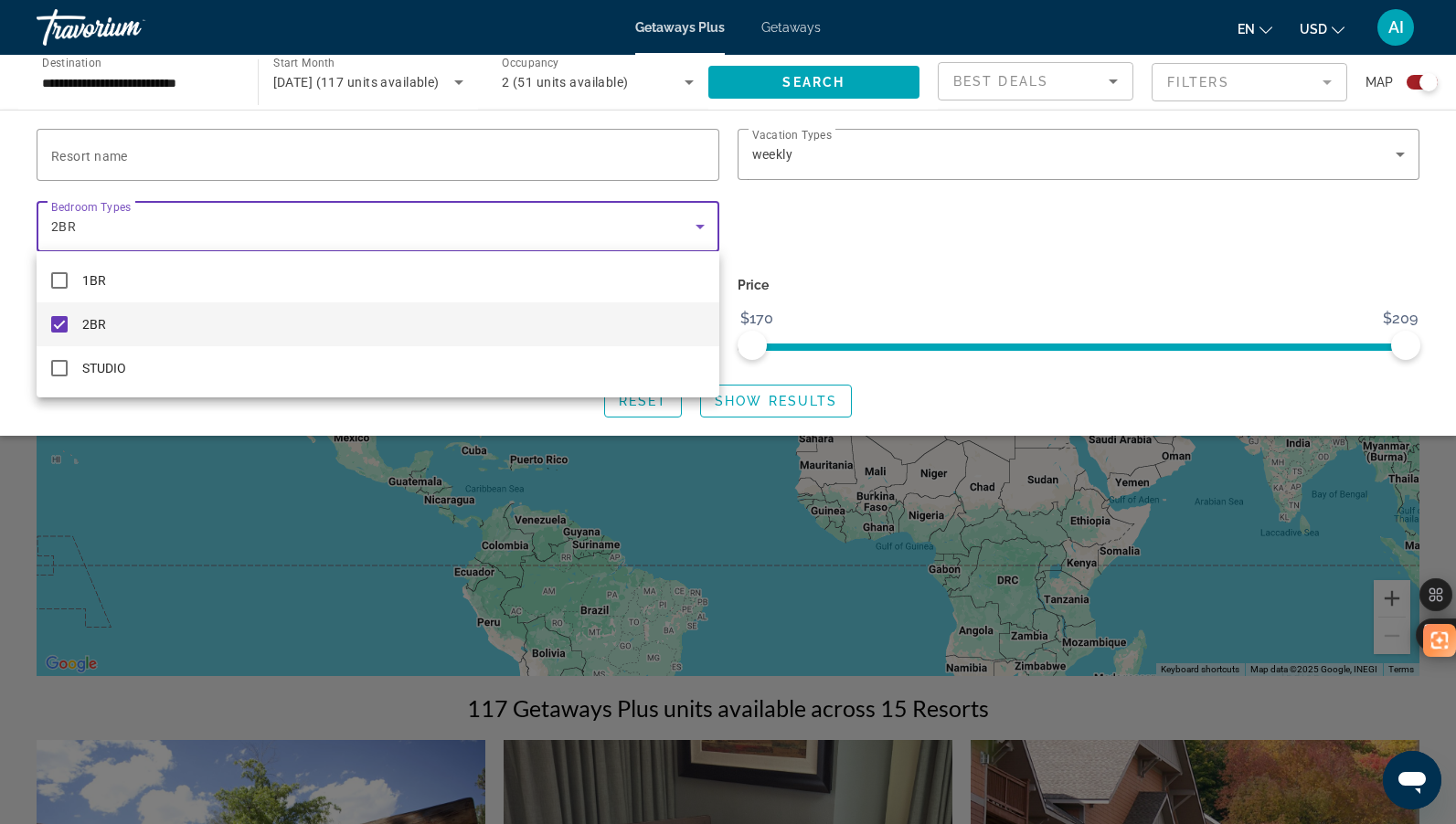
click at [1019, 281] on div at bounding box center [728, 412] width 1456 height 824
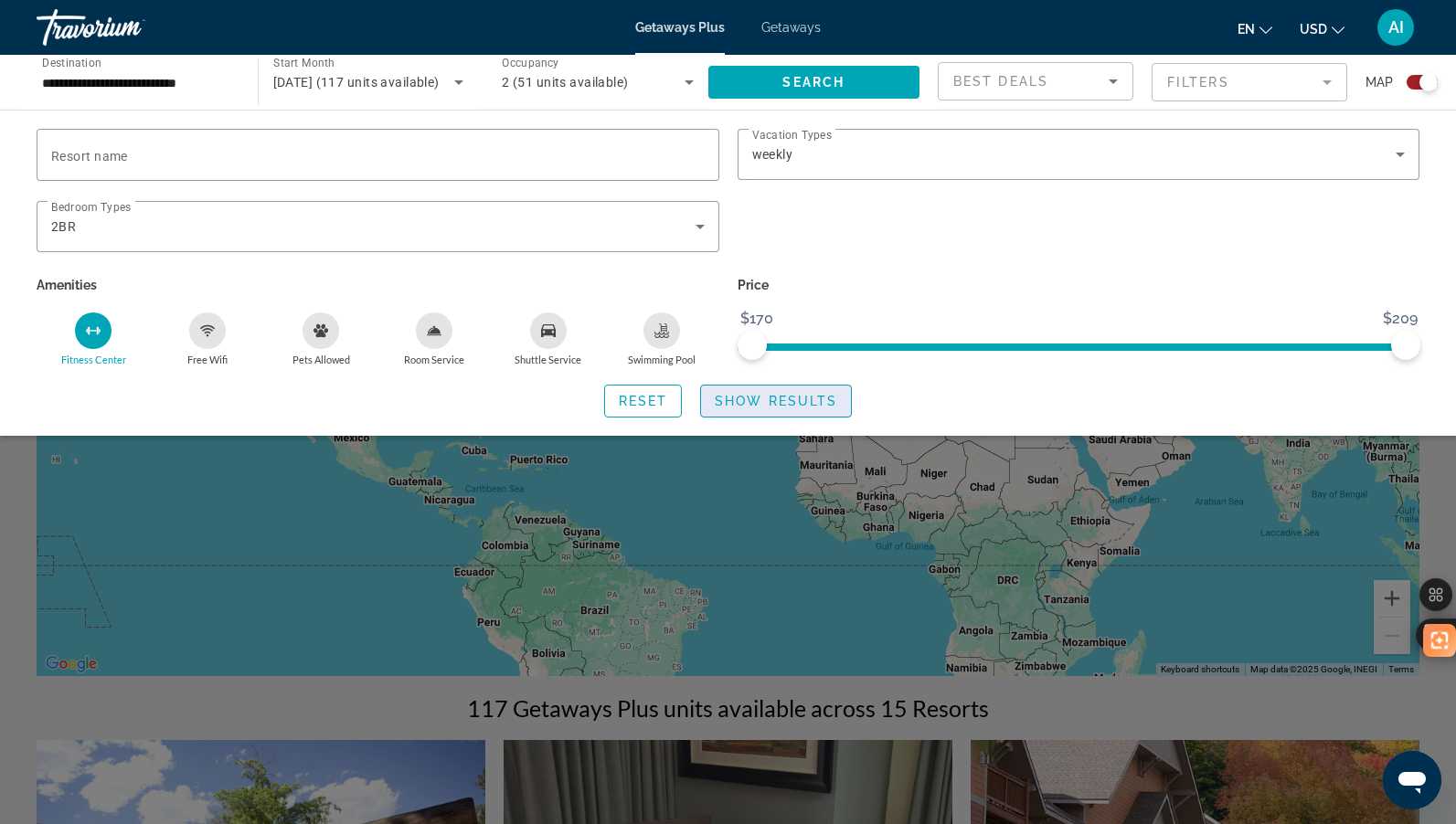
click at [756, 402] on span "Show Results" at bounding box center [776, 401] width 123 height 15
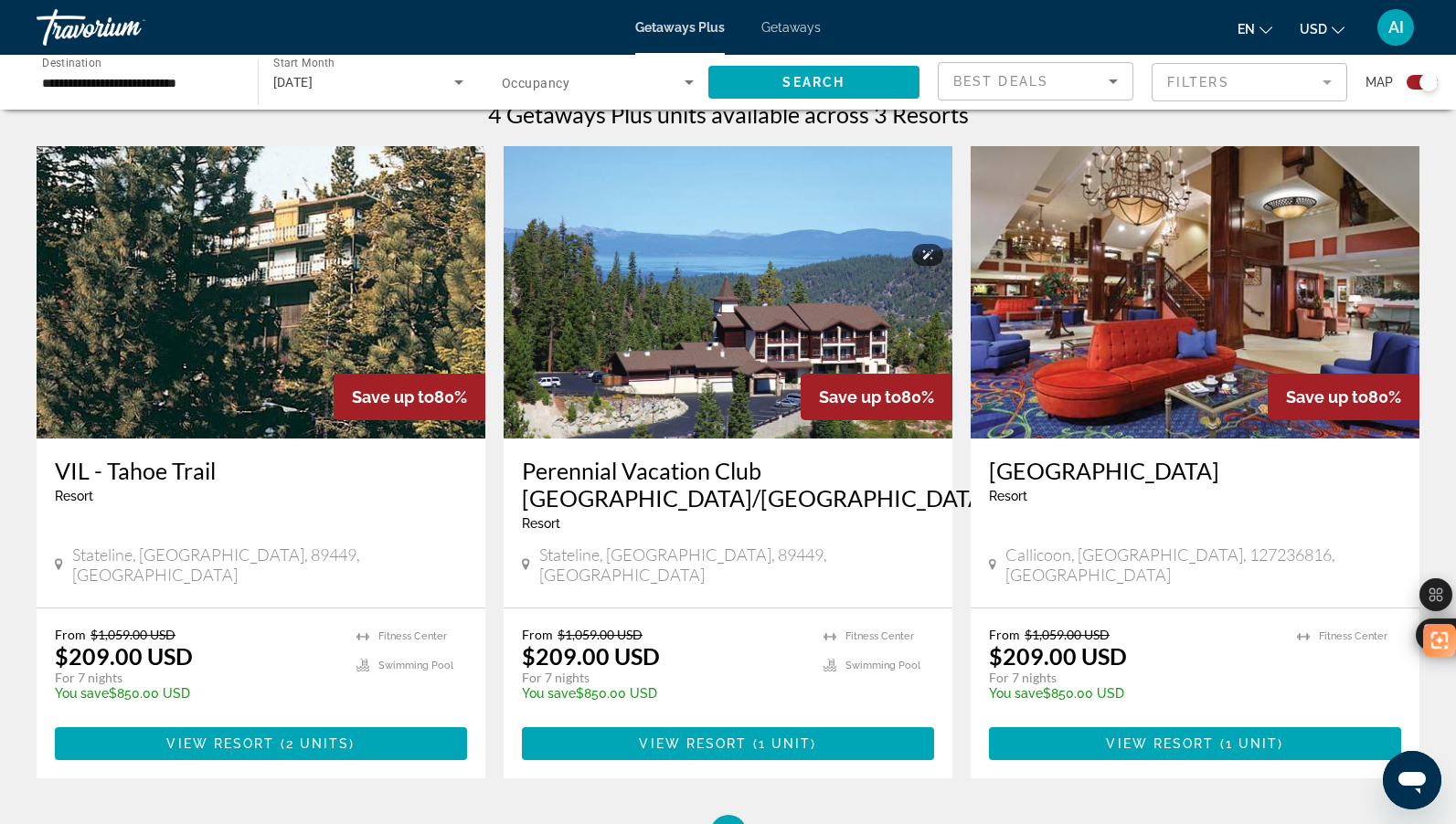
scroll to position [861, 0]
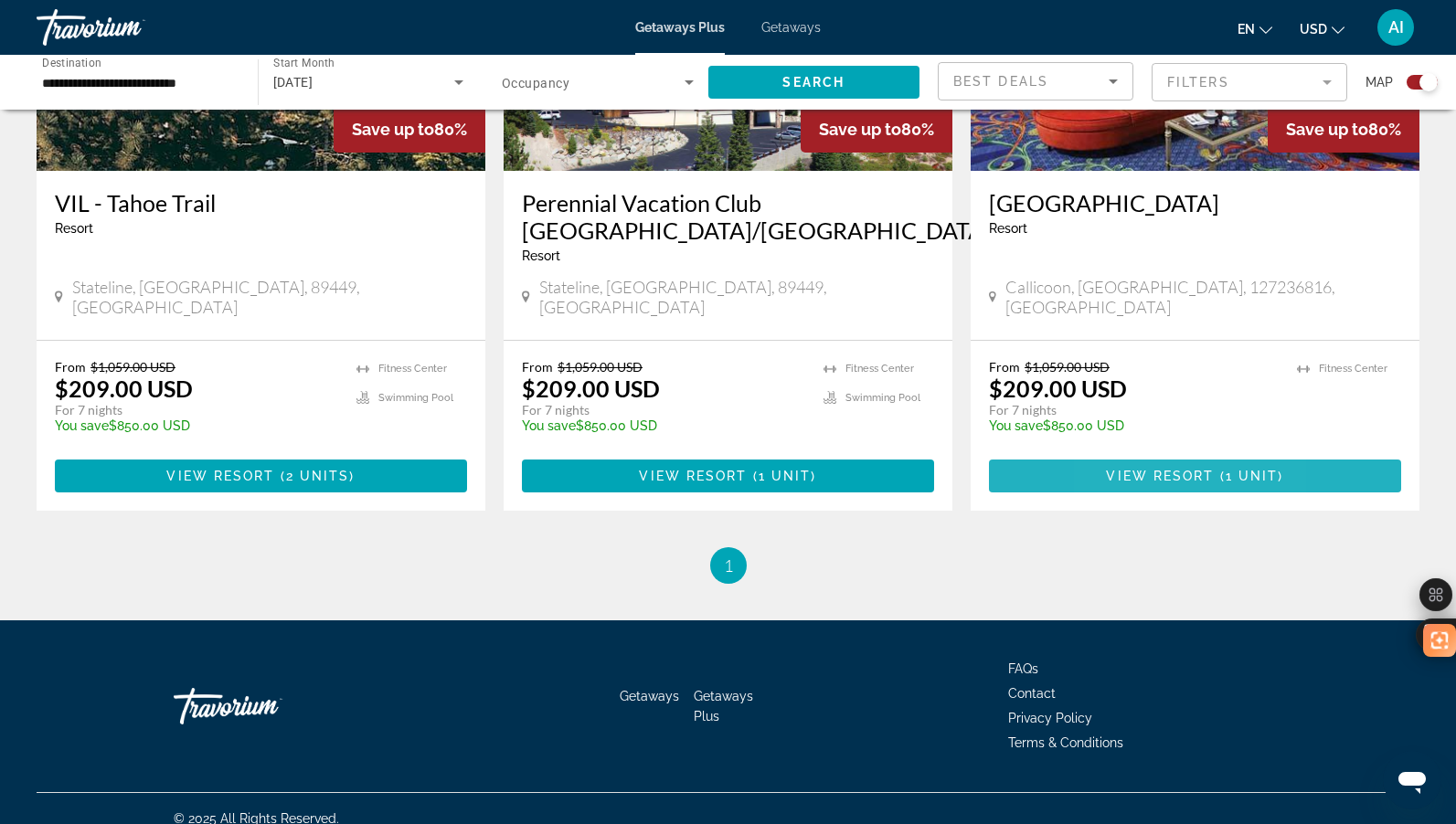
click at [1121, 469] on span "View Resort" at bounding box center [1160, 476] width 108 height 15
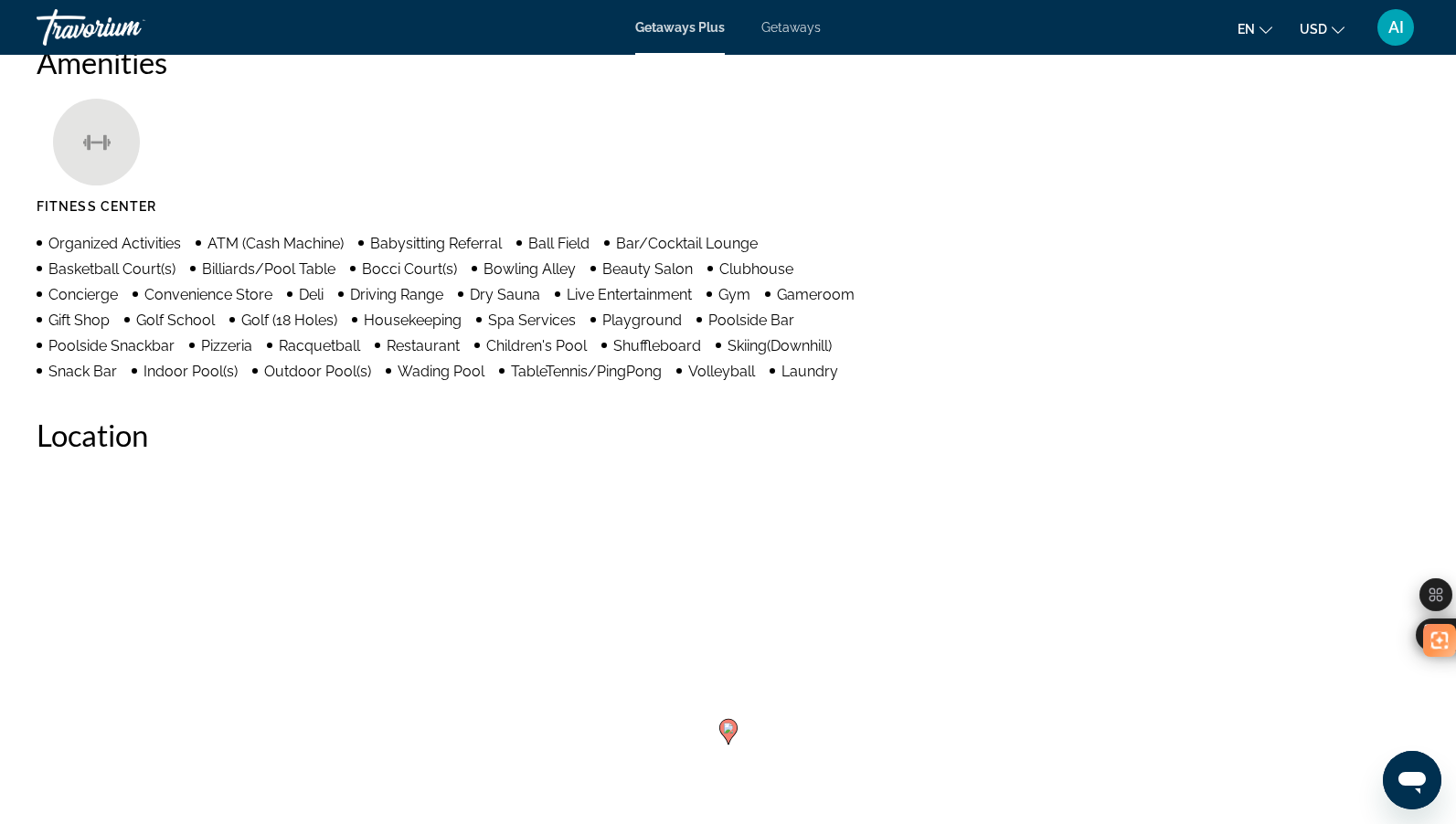
scroll to position [1042, 0]
